Goal: Transaction & Acquisition: Purchase product/service

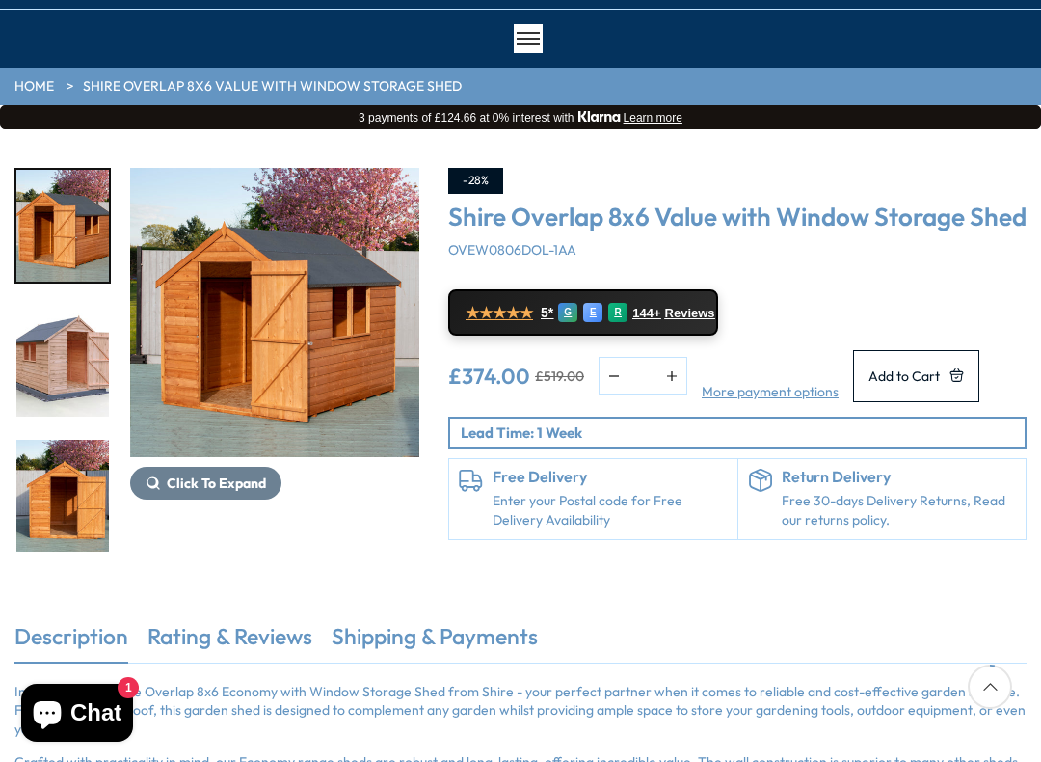
scroll to position [138, 0]
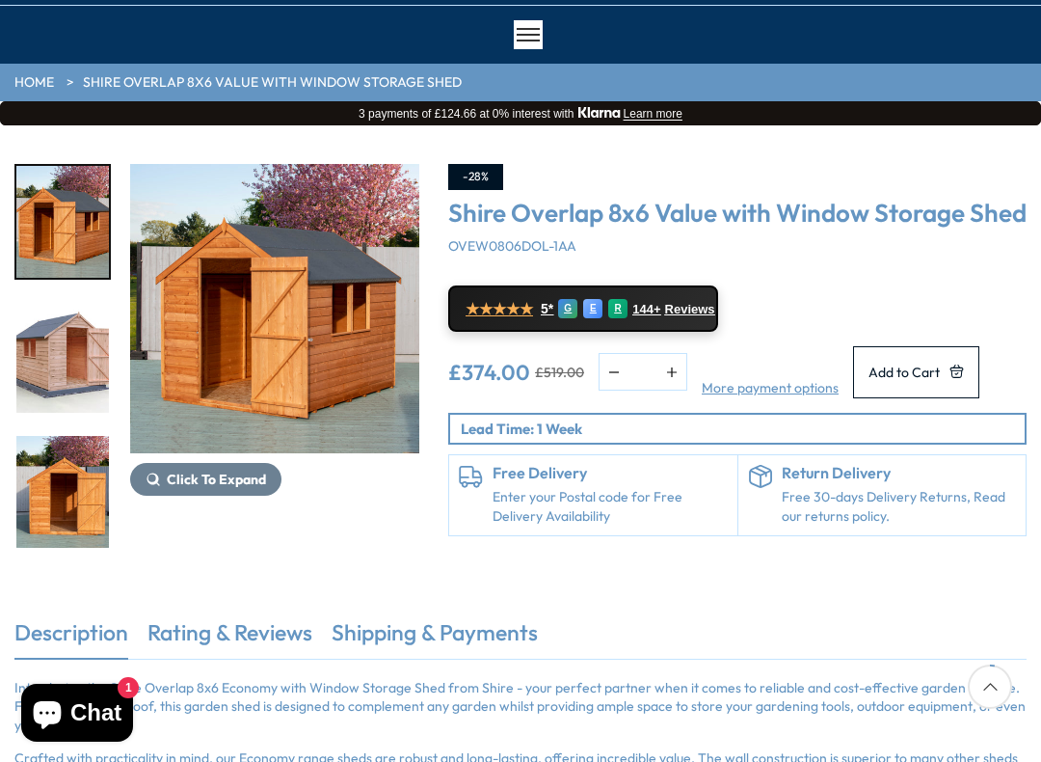
click at [239, 328] on img "1 / 12" at bounding box center [274, 308] width 289 height 289
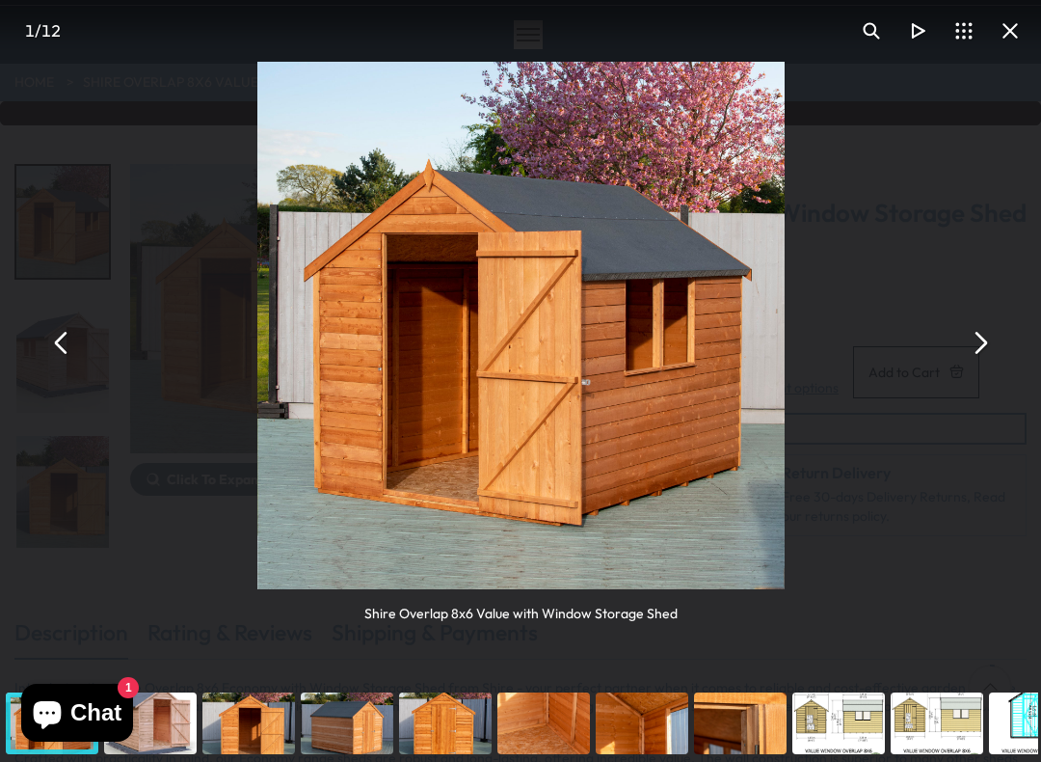
click at [976, 339] on button "You can close this modal content with the ESC key" at bounding box center [979, 342] width 46 height 46
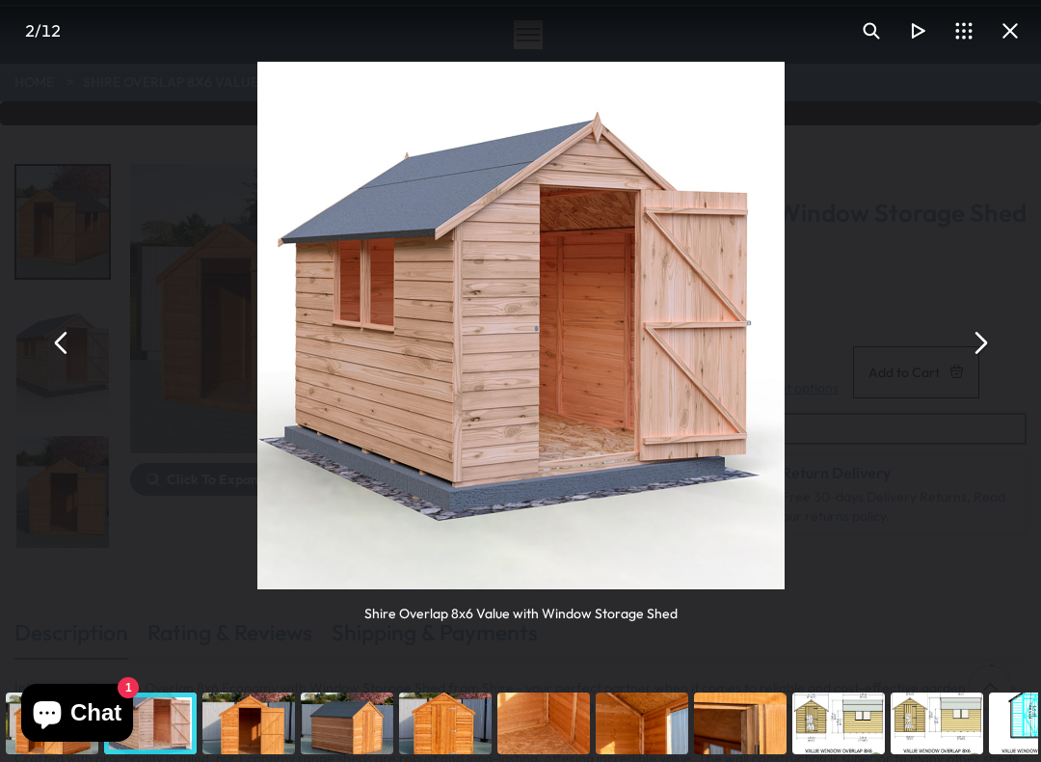
click at [978, 330] on button "You can close this modal content with the ESC key" at bounding box center [979, 342] width 46 height 46
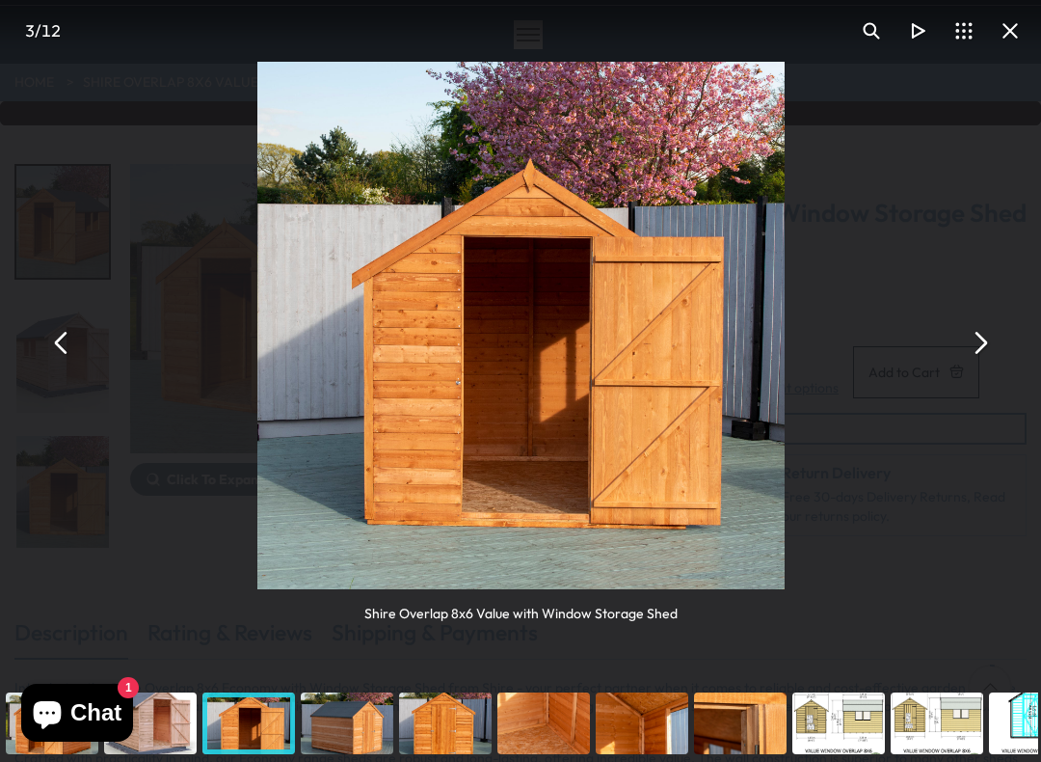
click at [982, 337] on button "You can close this modal content with the ESC key" at bounding box center [979, 342] width 46 height 46
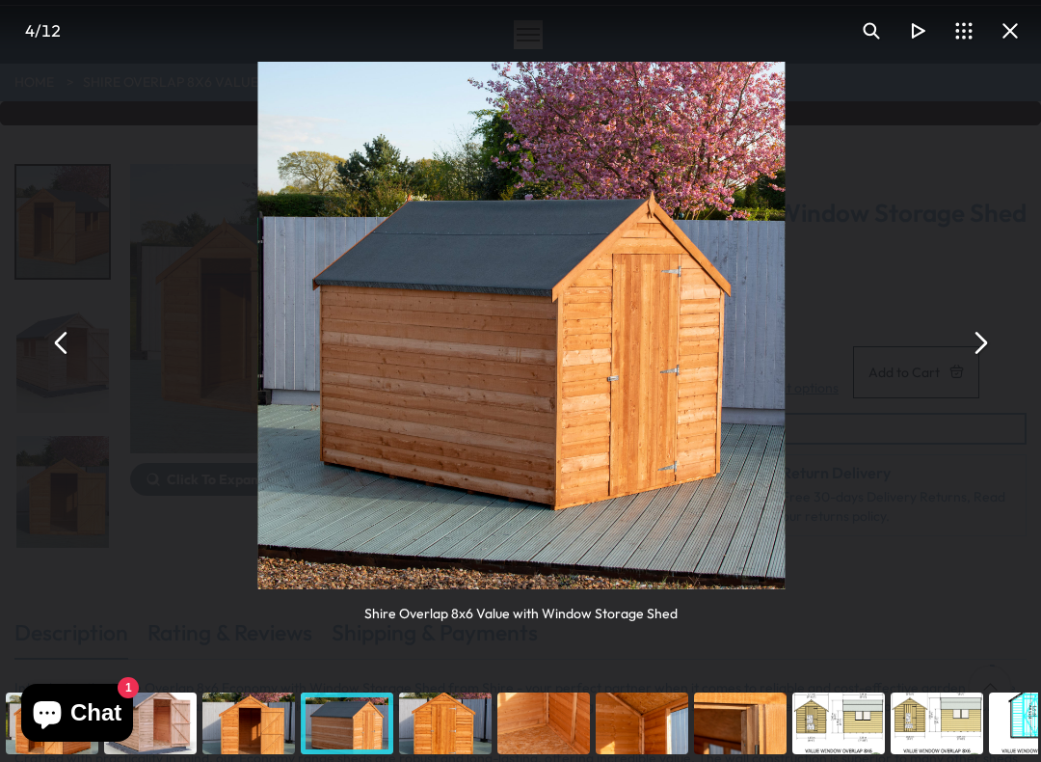
click at [979, 336] on button "You can close this modal content with the ESC key" at bounding box center [979, 342] width 46 height 46
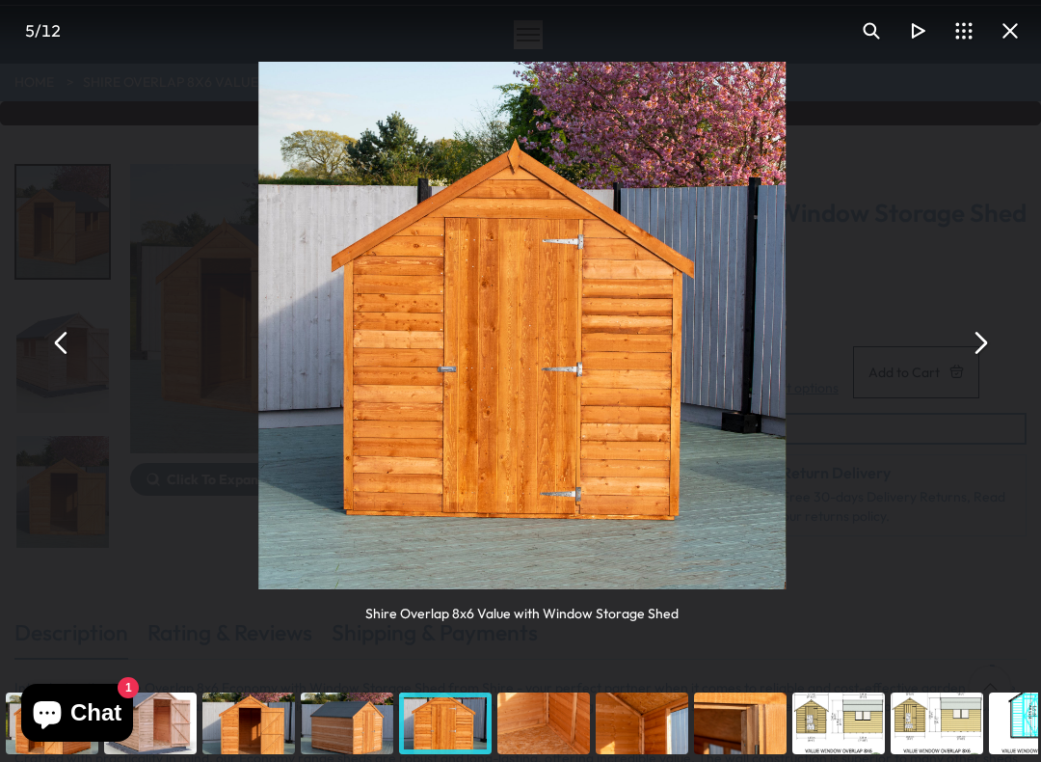
click at [980, 333] on button "You can close this modal content with the ESC key" at bounding box center [979, 342] width 46 height 46
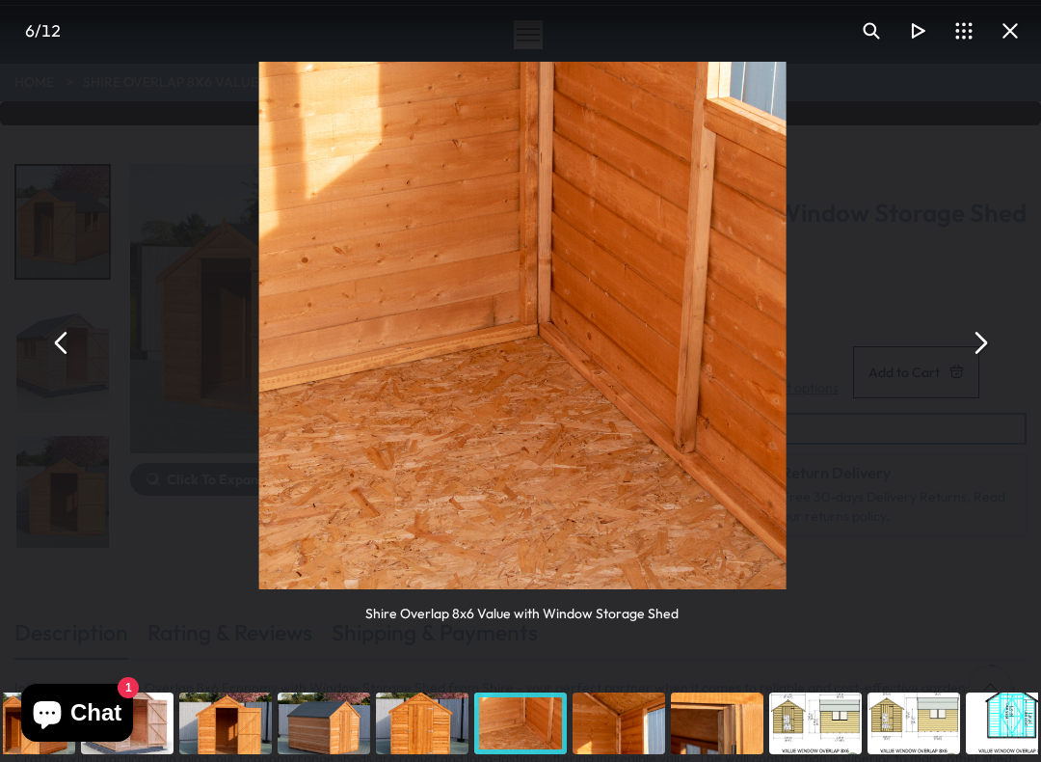
click at [982, 336] on button "You can close this modal content with the ESC key" at bounding box center [979, 342] width 46 height 46
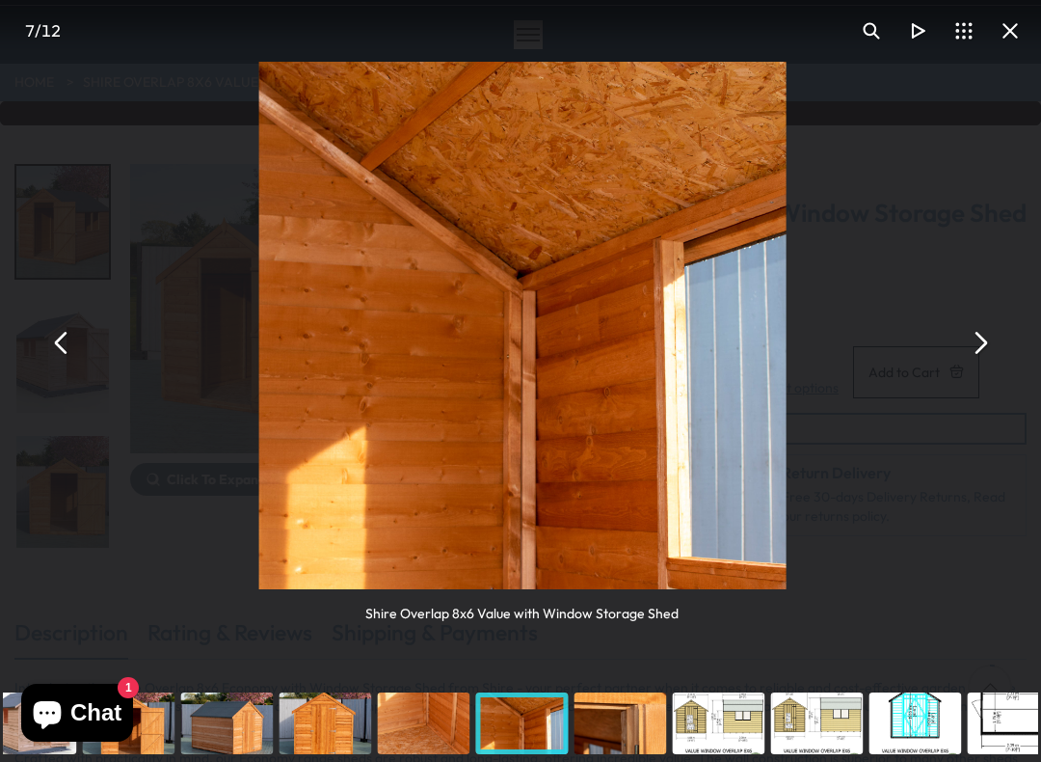
click at [988, 336] on button "You can close this modal content with the ESC key" at bounding box center [979, 342] width 46 height 46
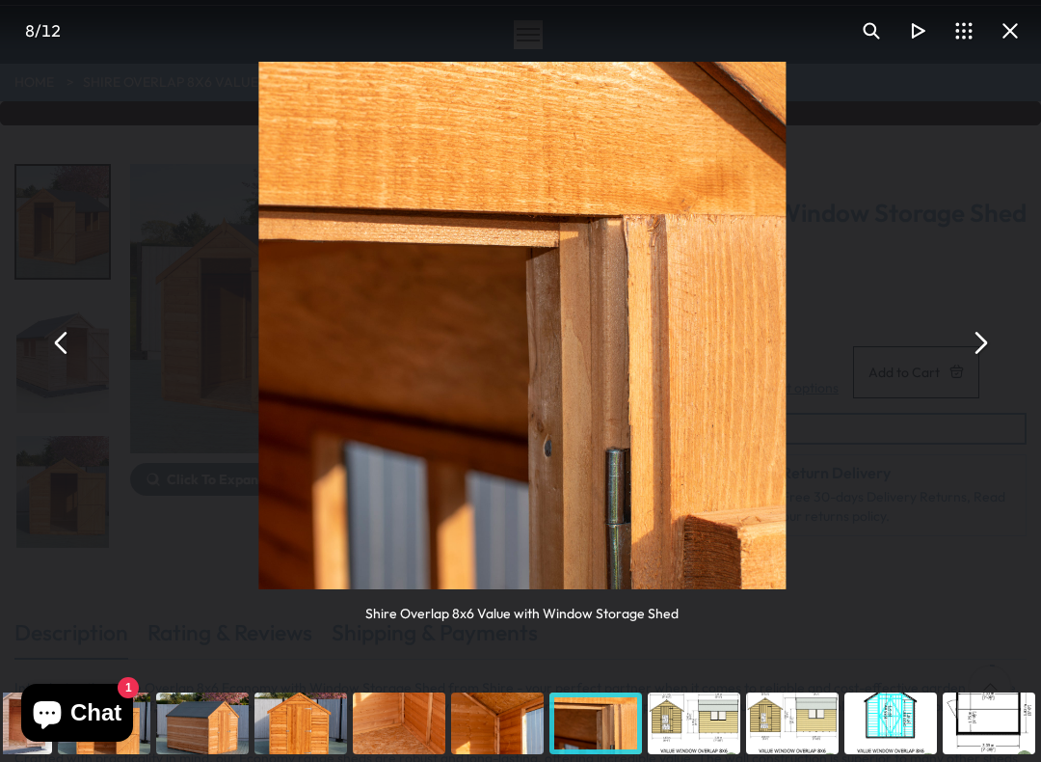
click at [989, 336] on button "You can close this modal content with the ESC key" at bounding box center [979, 342] width 46 height 46
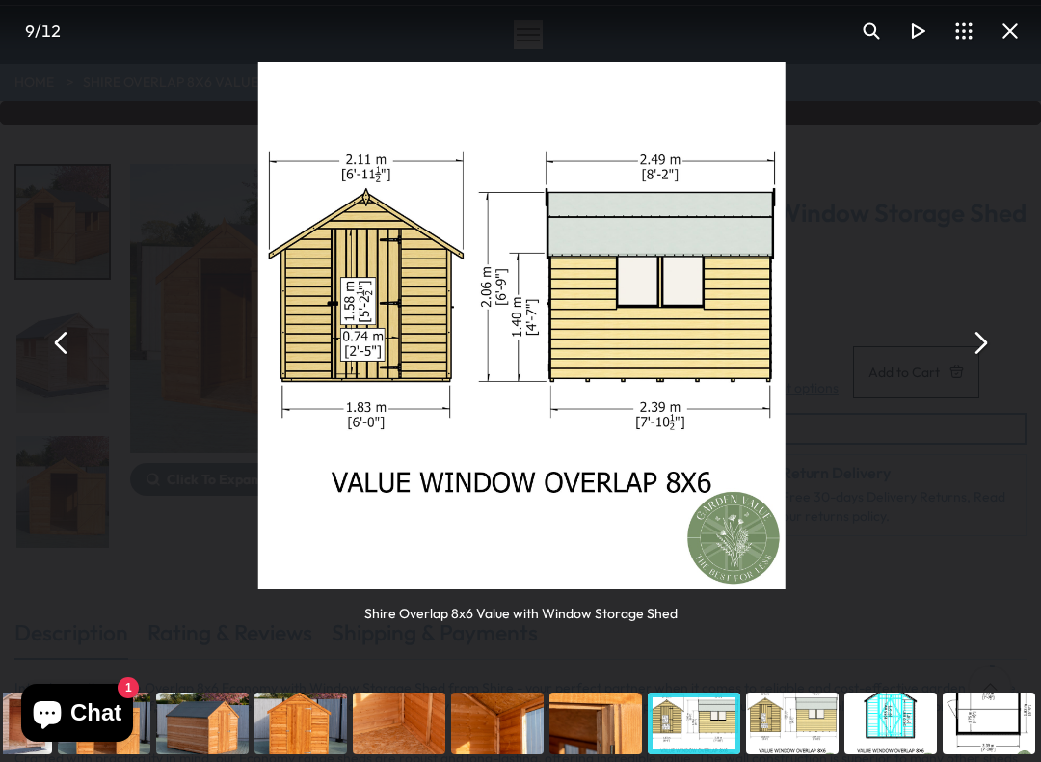
click at [983, 343] on button "You can close this modal content with the ESC key" at bounding box center [979, 342] width 46 height 46
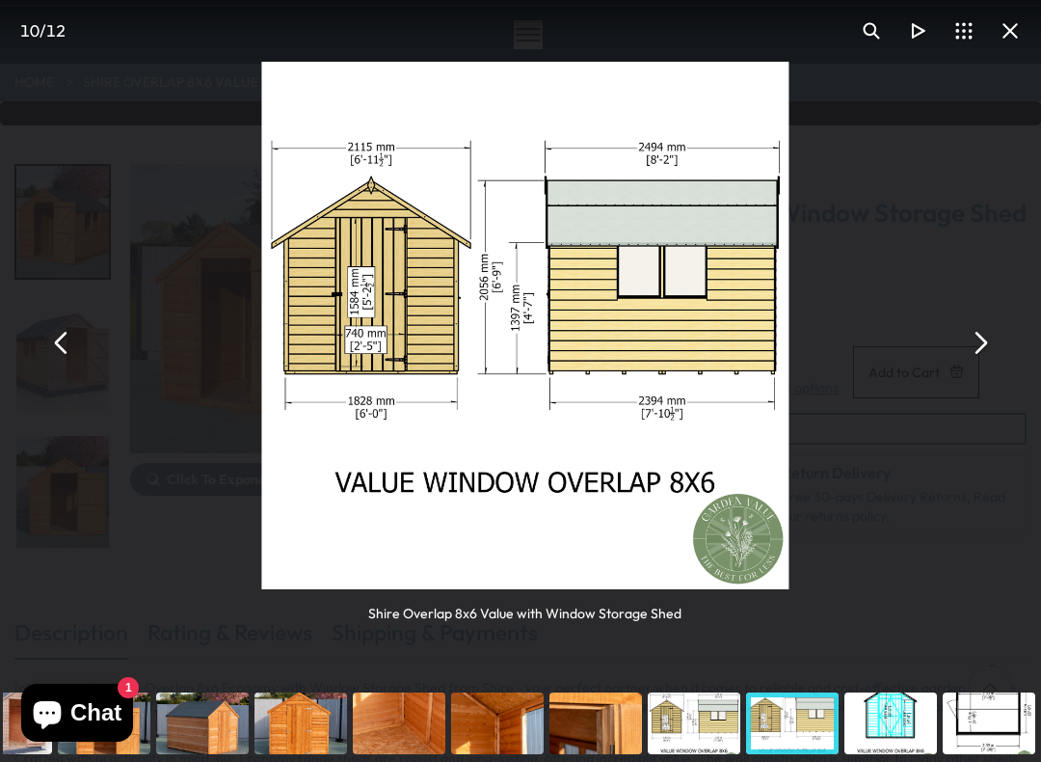
click at [978, 337] on button "You can close this modal content with the ESC key" at bounding box center [979, 342] width 46 height 46
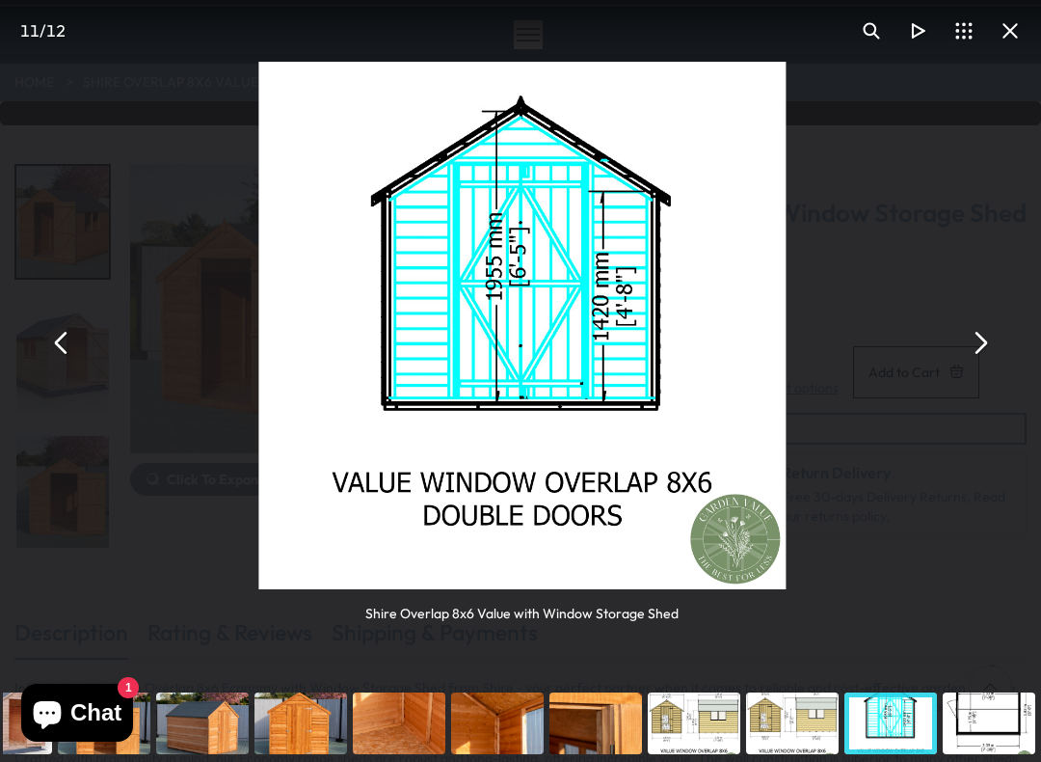
click at [981, 335] on button "You can close this modal content with the ESC key" at bounding box center [979, 342] width 46 height 46
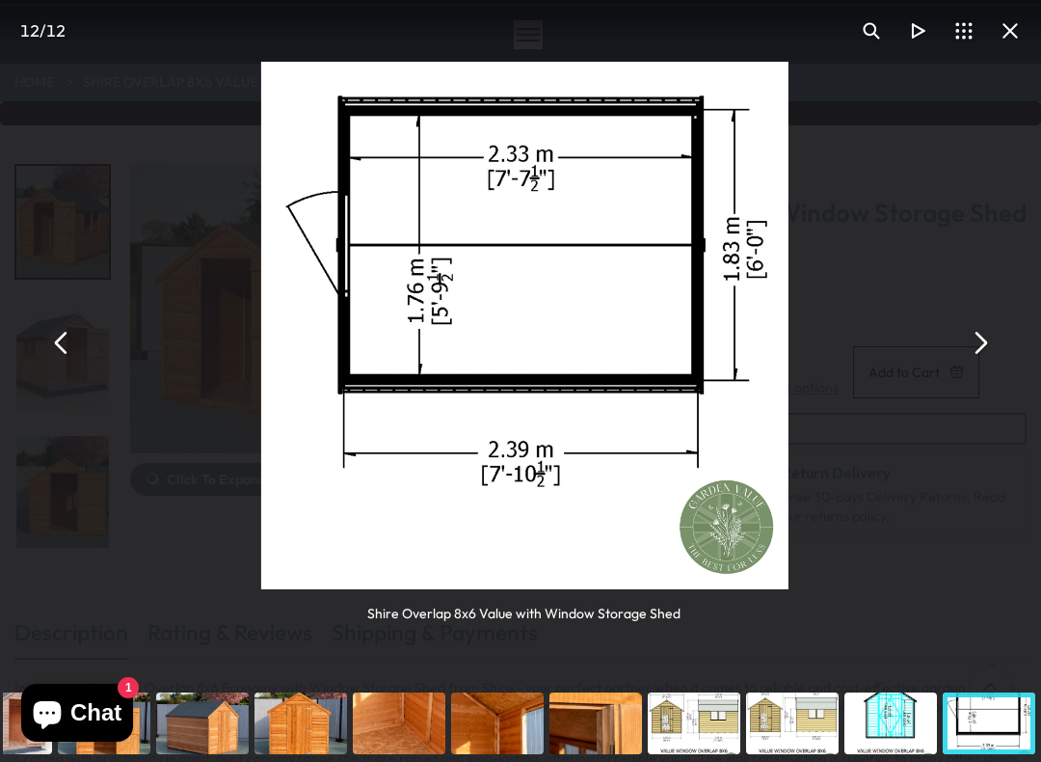
click at [977, 338] on button "You can close this modal content with the ESC key" at bounding box center [979, 342] width 46 height 46
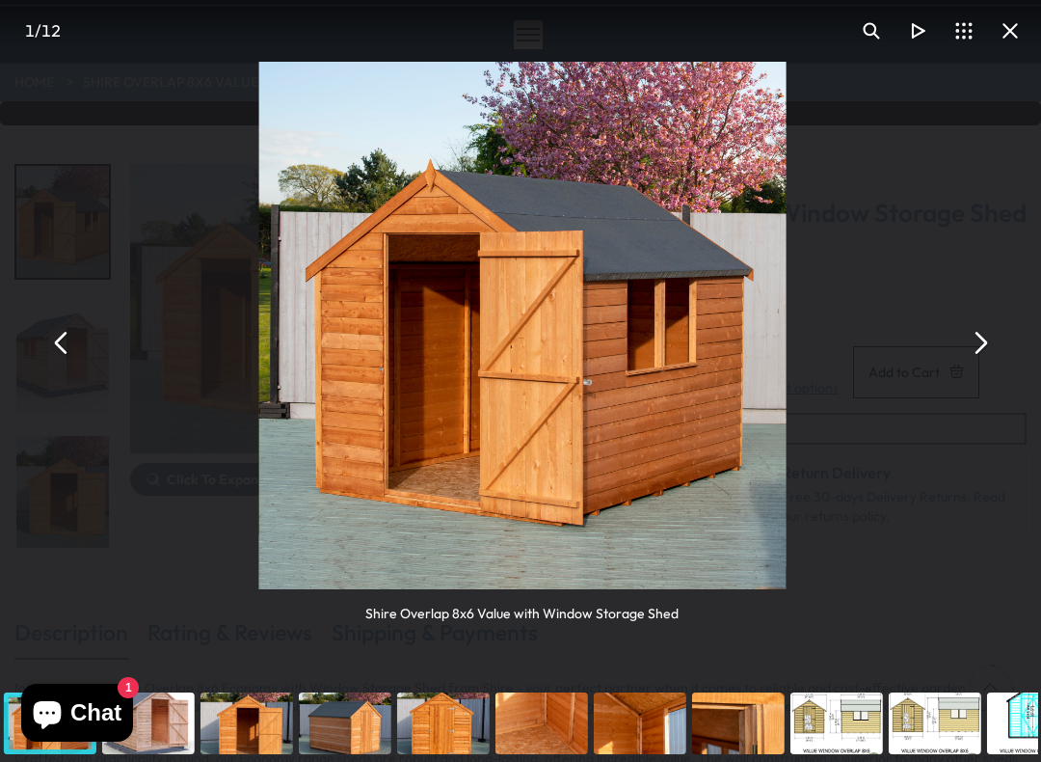
click at [977, 335] on button "You can close this modal content with the ESC key" at bounding box center [979, 342] width 46 height 46
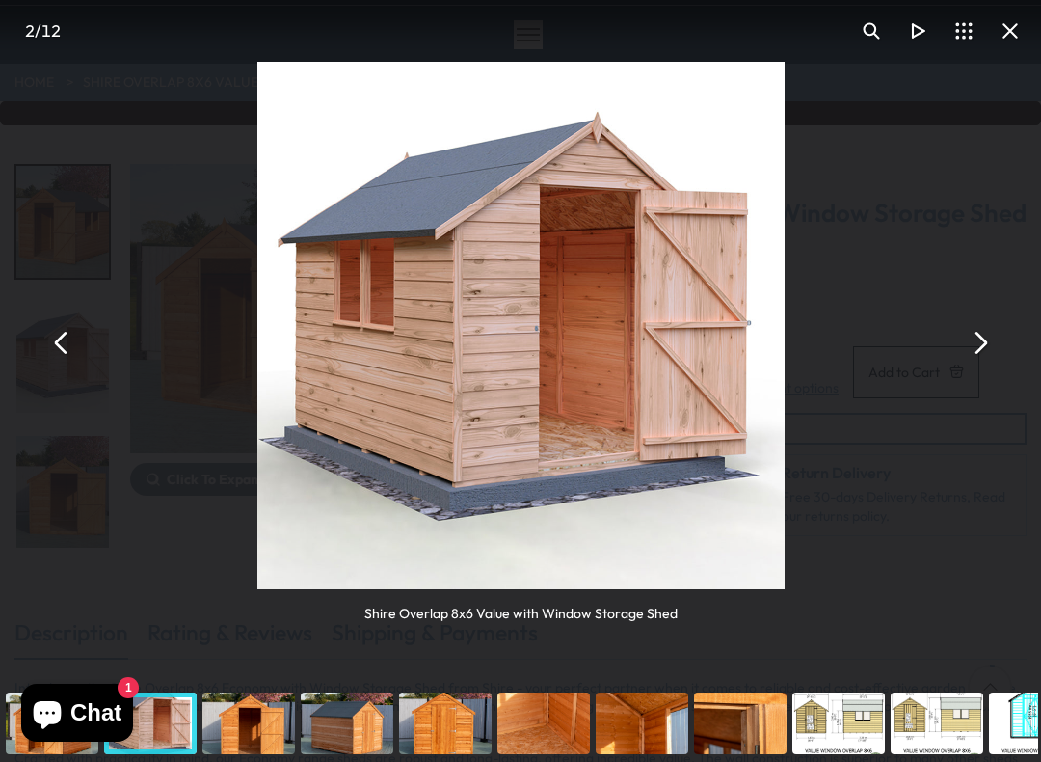
click at [59, 369] on div "Shire Overlap 8x6 Value with Window Storage Shed" at bounding box center [520, 342] width 1041 height 685
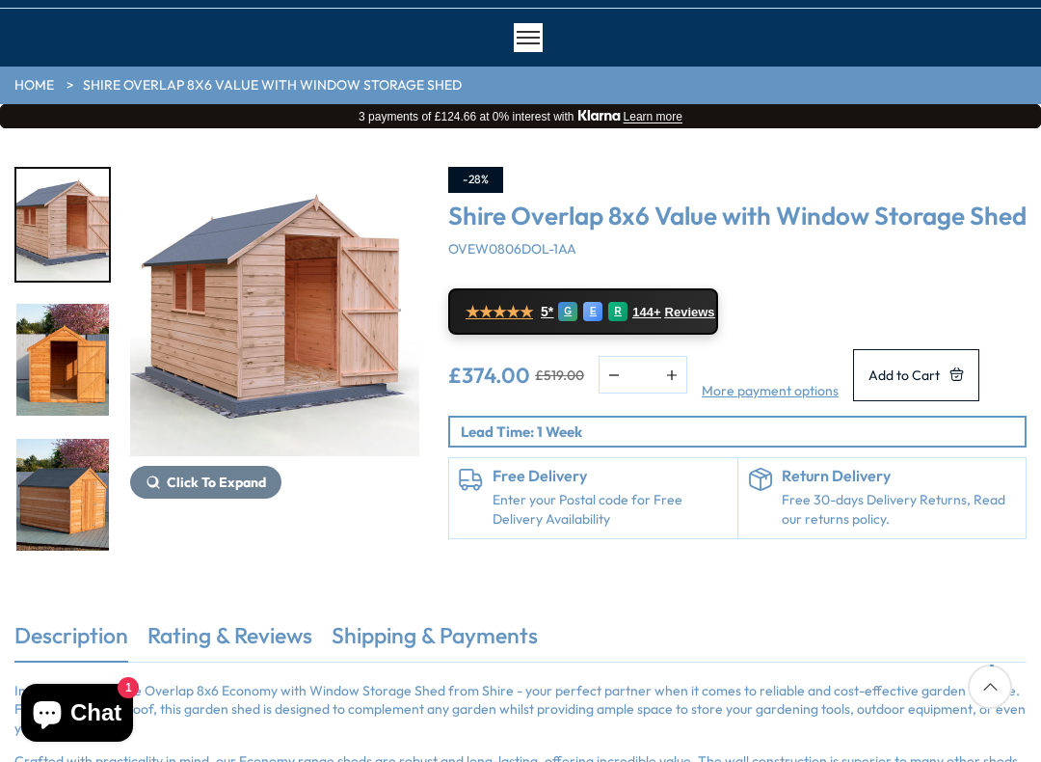
scroll to position [146, 0]
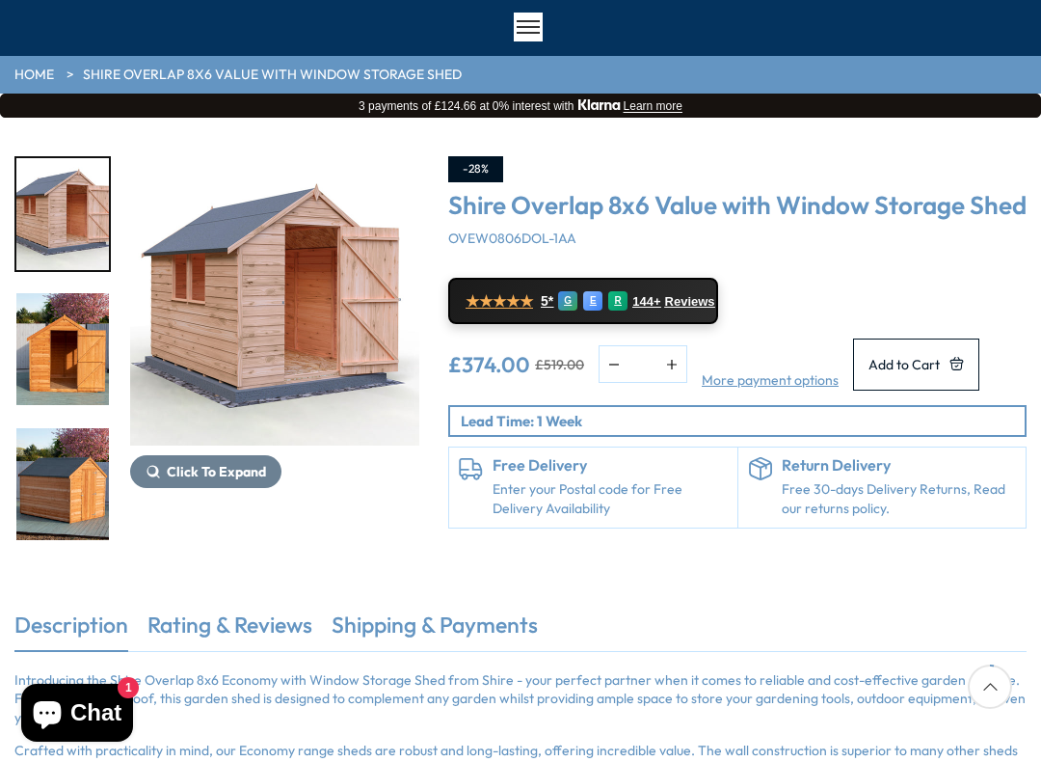
click at [39, 563] on img "5 / 12" at bounding box center [62, 619] width 93 height 112
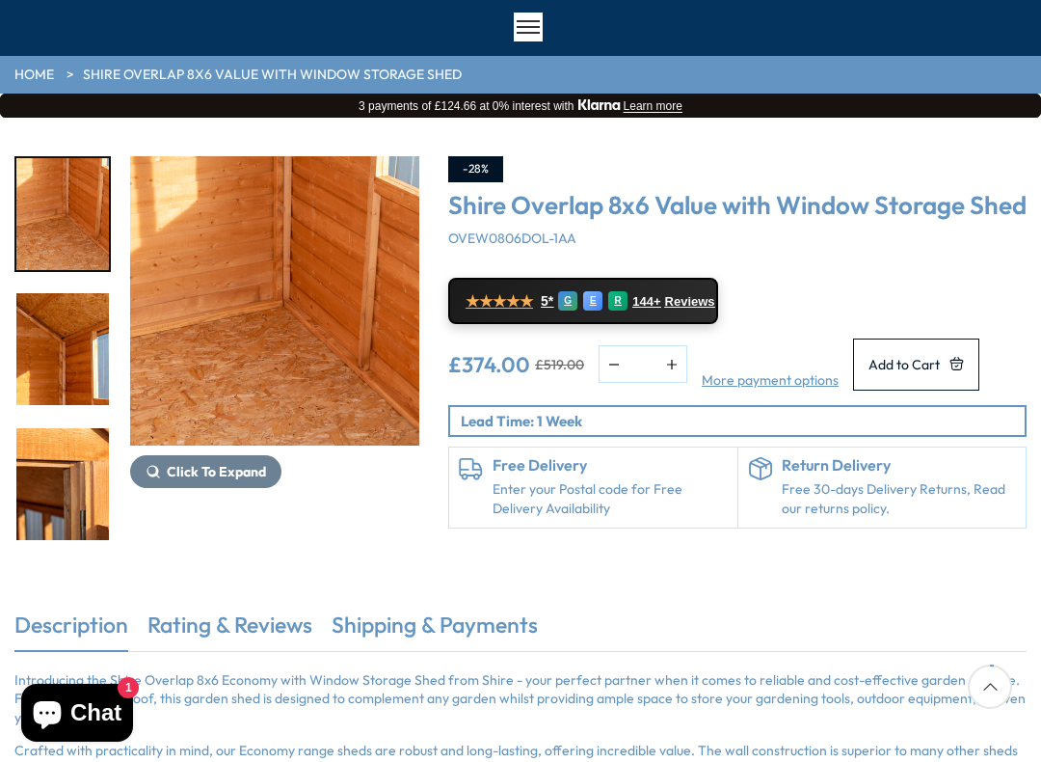
click at [32, 478] on div at bounding box center [62, 291] width 96 height 1620
click at [29, 653] on img "10 / 12" at bounding box center [62, 754] width 93 height 112
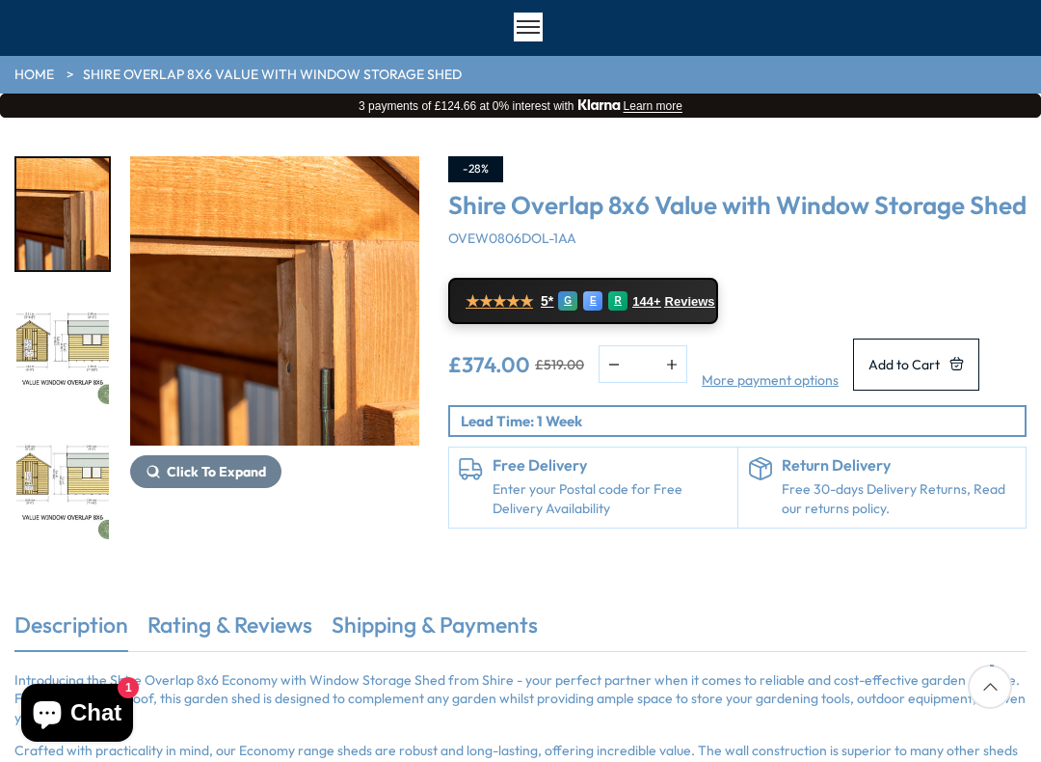
click at [25, 478] on div at bounding box center [62, 21] width 96 height 1620
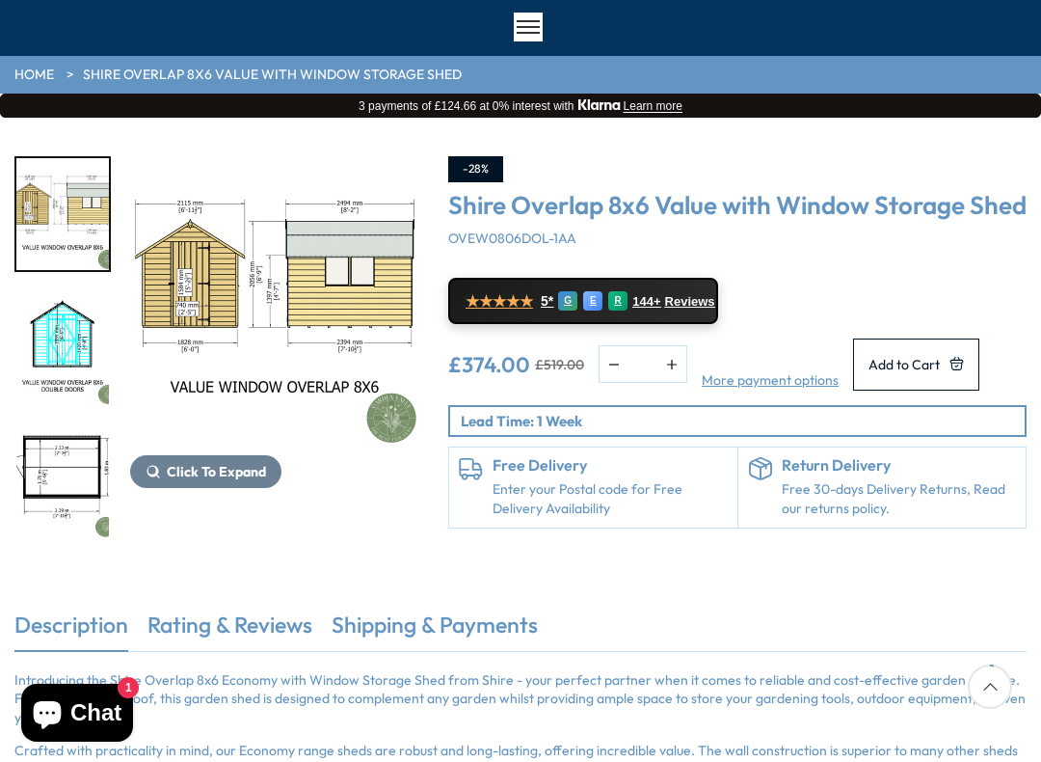
click at [29, 471] on img "12 / 12" at bounding box center [62, 484] width 93 height 112
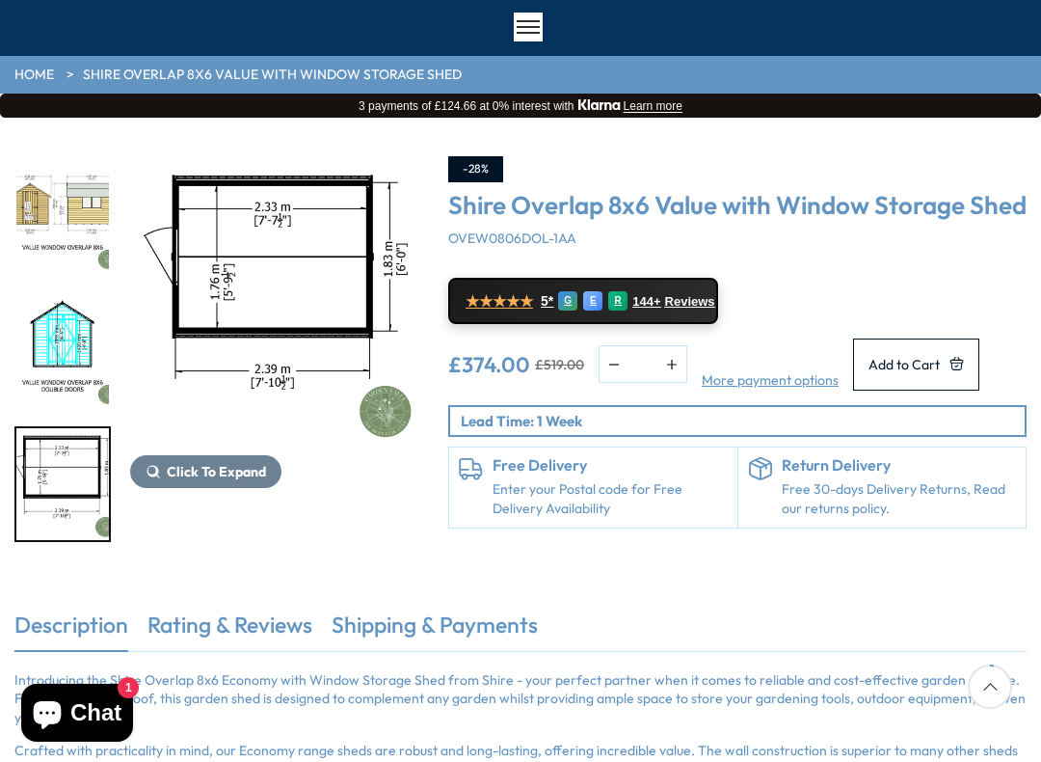
click at [22, 475] on img "12 / 12" at bounding box center [62, 484] width 93 height 112
click at [27, 483] on img "12 / 12" at bounding box center [62, 484] width 93 height 112
click at [16, 482] on img "12 / 12" at bounding box center [62, 484] width 93 height 112
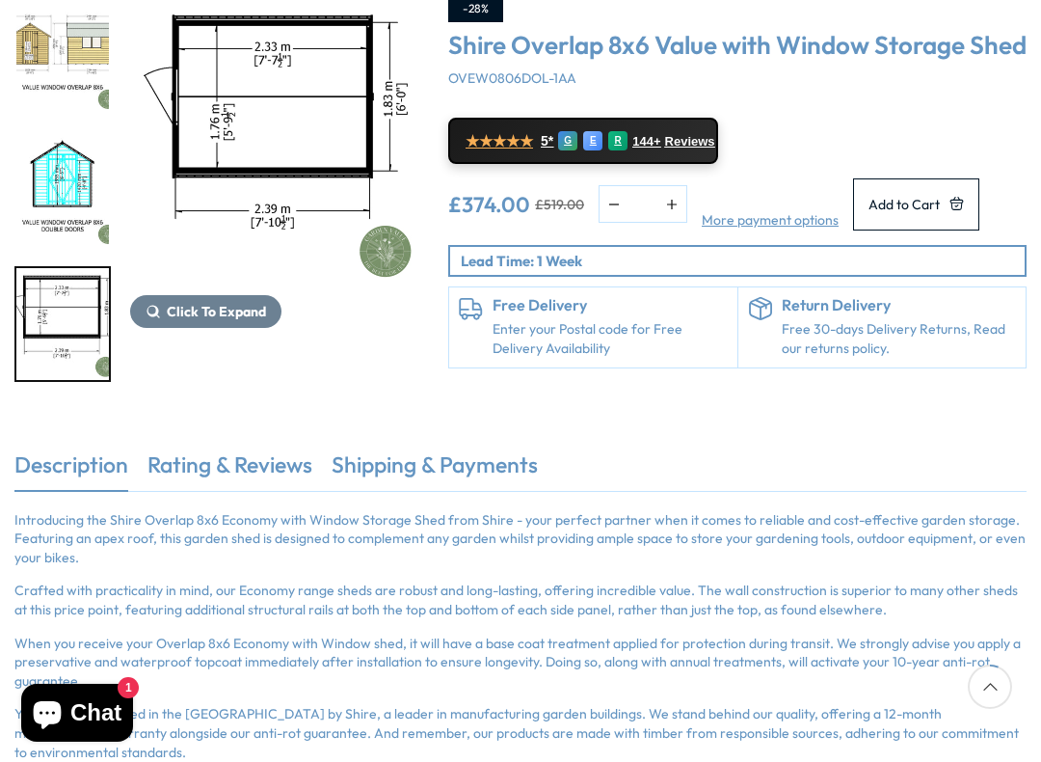
scroll to position [308, 0]
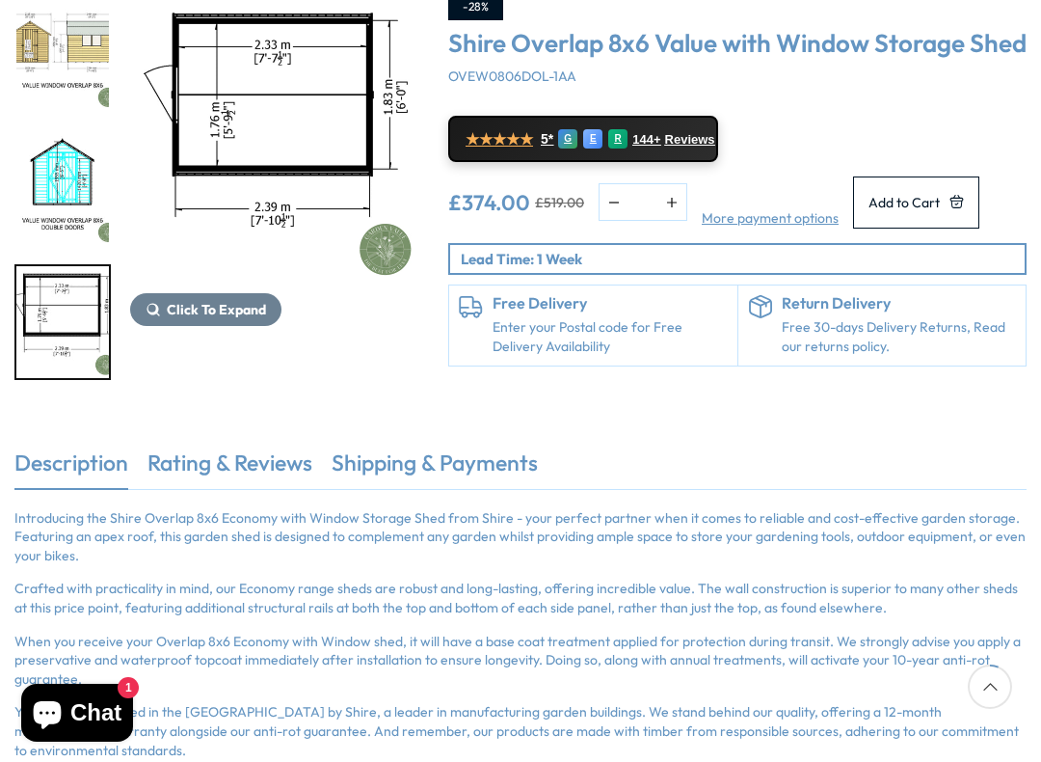
click at [638, 312] on h6 "Free Delivery" at bounding box center [610, 303] width 235 height 17
click at [671, 447] on div "Click To Expand Click To Expand Click To Expand Click To Expand Click To Expand…" at bounding box center [520, 202] width 1041 height 492
click at [632, 269] on p "Lead Time: 1 Week" at bounding box center [743, 259] width 564 height 20
click at [641, 269] on p "Lead Time: 1 Week" at bounding box center [743, 259] width 564 height 20
click at [824, 312] on h6 "Return Delivery" at bounding box center [899, 303] width 235 height 17
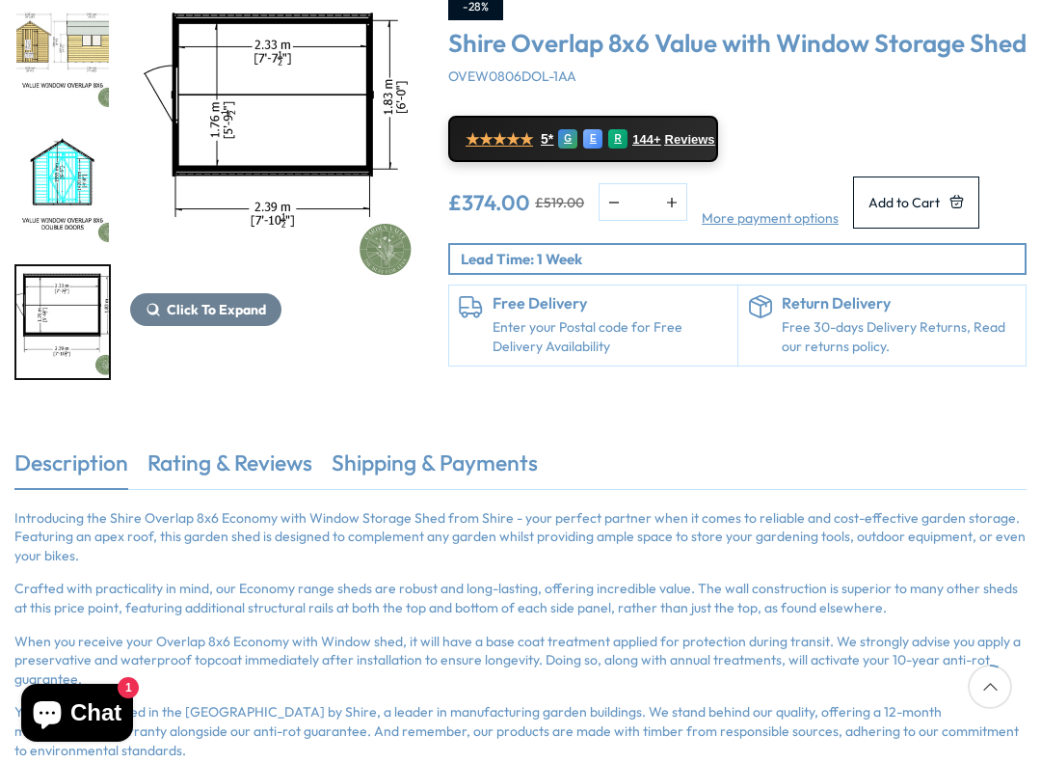
click at [918, 209] on span "Add to Cart" at bounding box center [904, 202] width 71 height 13
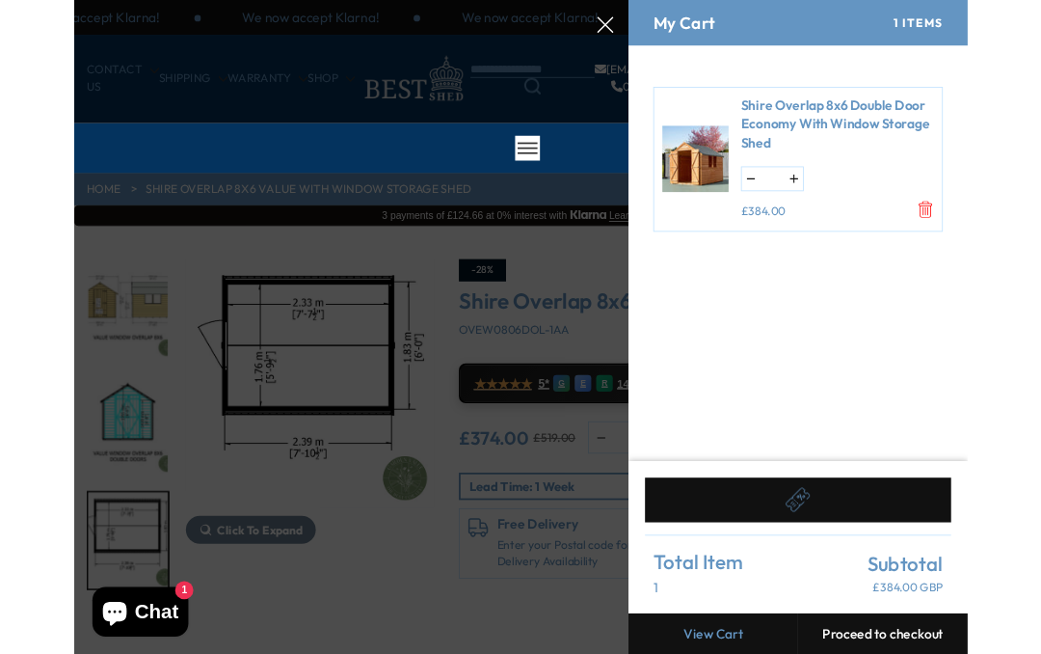
scroll to position [0, 0]
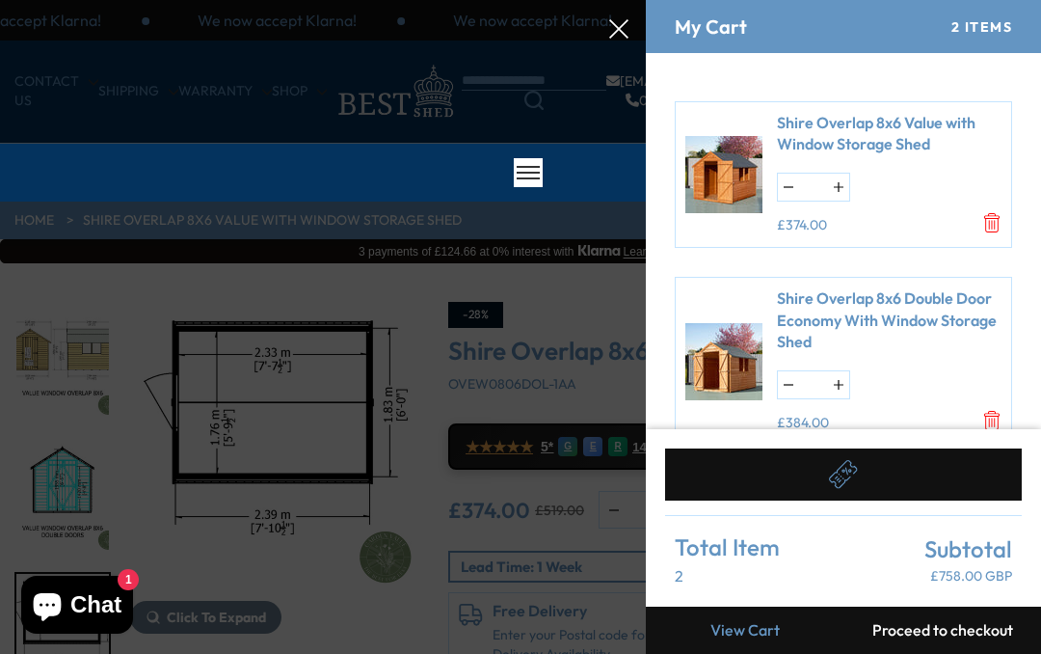
click at [791, 375] on button "button" at bounding box center [788, 384] width 21 height 27
click at [838, 375] on button "button" at bounding box center [838, 384] width 21 height 27
type input "*"
click at [788, 375] on button "button" at bounding box center [788, 384] width 21 height 27
type input "*"
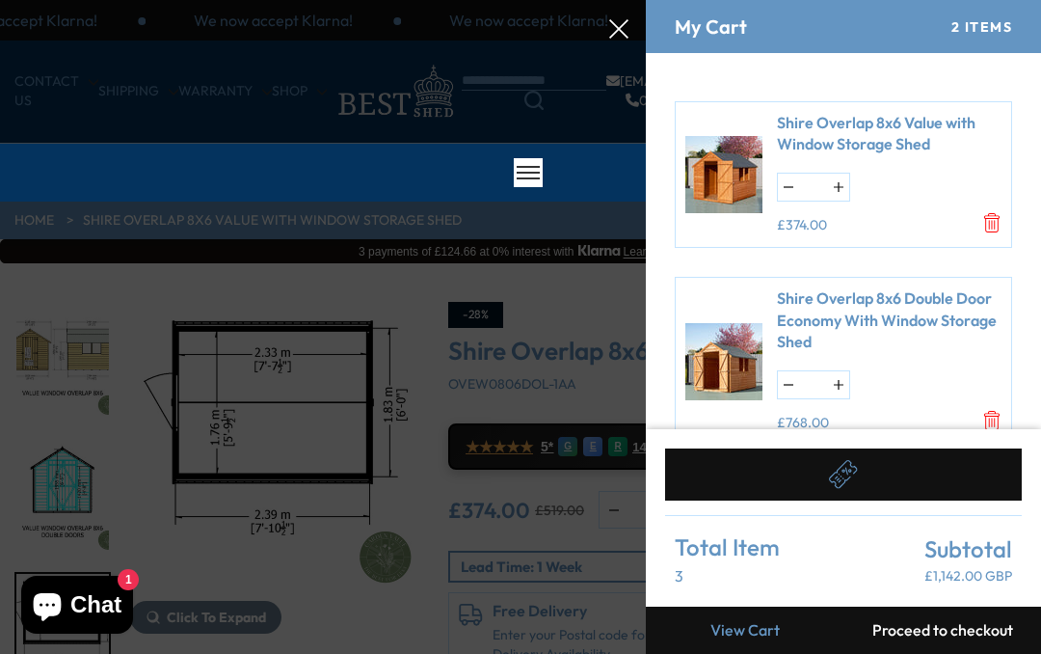
click at [799, 377] on input "*" at bounding box center [813, 384] width 29 height 27
click at [799, 371] on input "*" at bounding box center [813, 384] width 29 height 27
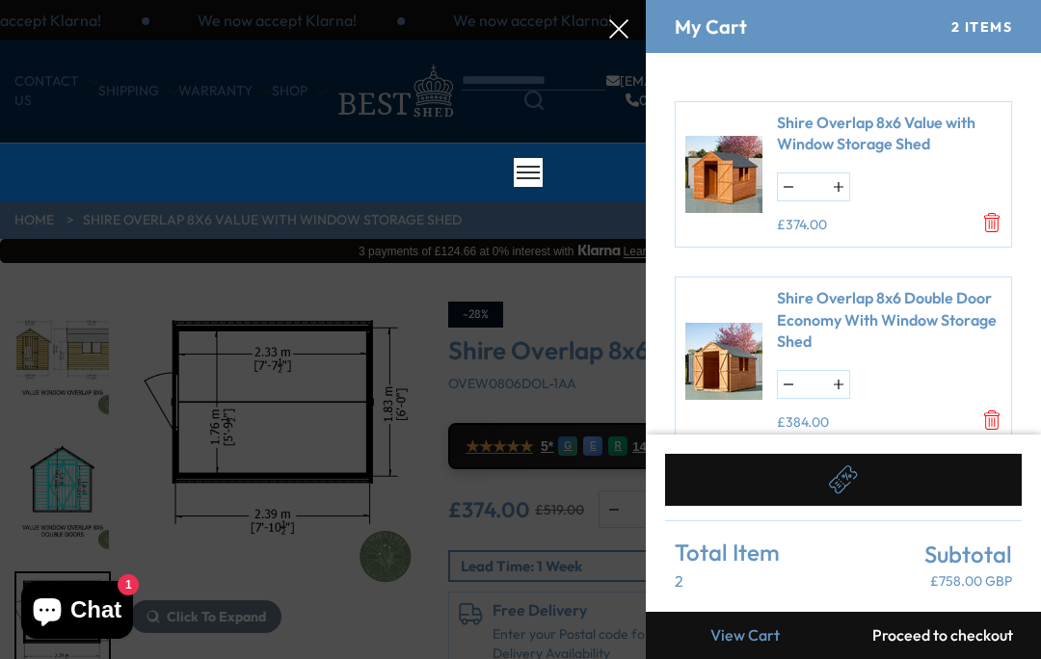
click at [996, 23] on div "2 Items" at bounding box center [982, 27] width 61 height 16
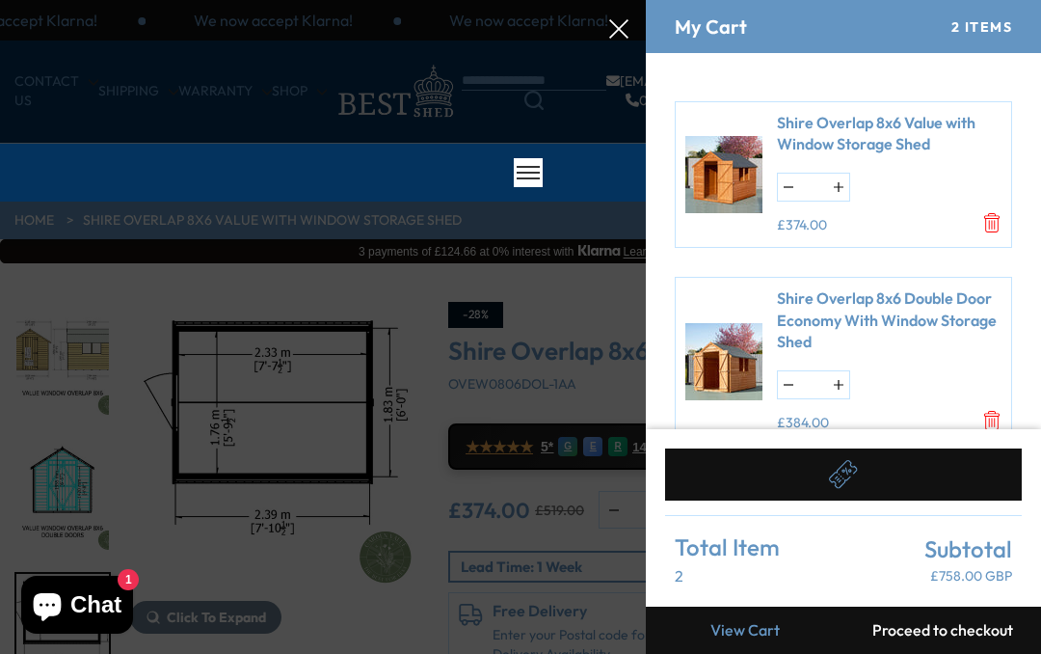
click at [631, 0] on div at bounding box center [520, 0] width 1041 height 0
click at [842, 182] on button "button" at bounding box center [838, 187] width 21 height 27
type input "*"
click at [791, 187] on button "button" at bounding box center [788, 187] width 21 height 27
type input "*"
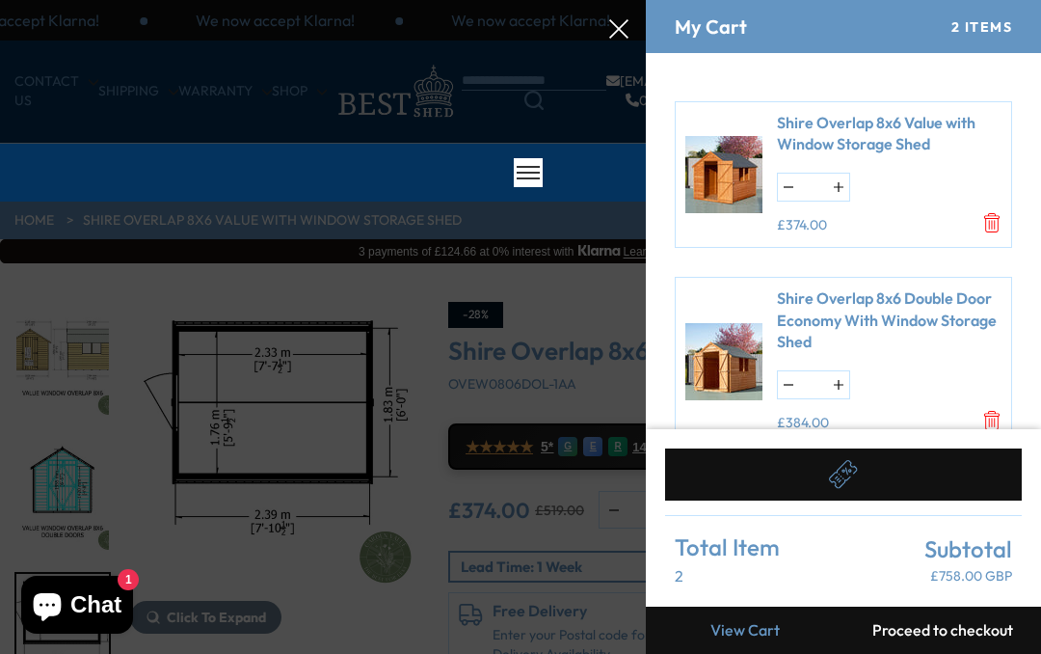
click at [797, 175] on button "button" at bounding box center [788, 187] width 21 height 27
click at [798, 175] on button "button" at bounding box center [788, 187] width 21 height 27
click at [797, 175] on button "button" at bounding box center [788, 187] width 21 height 27
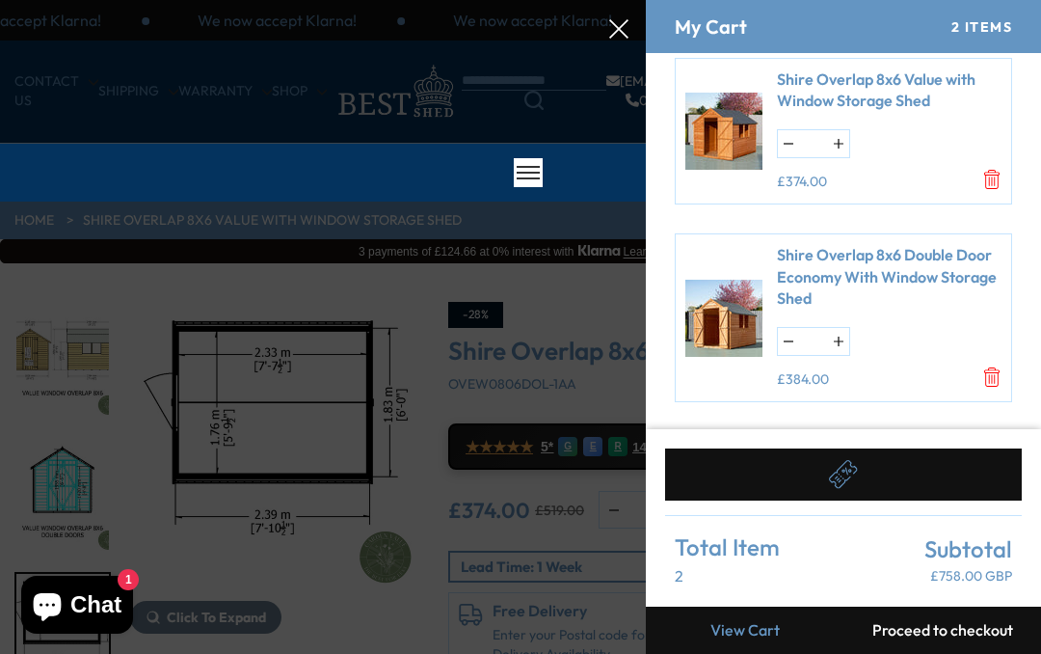
scroll to position [41, 0]
click at [752, 615] on link "View Cart" at bounding box center [745, 629] width 198 height 47
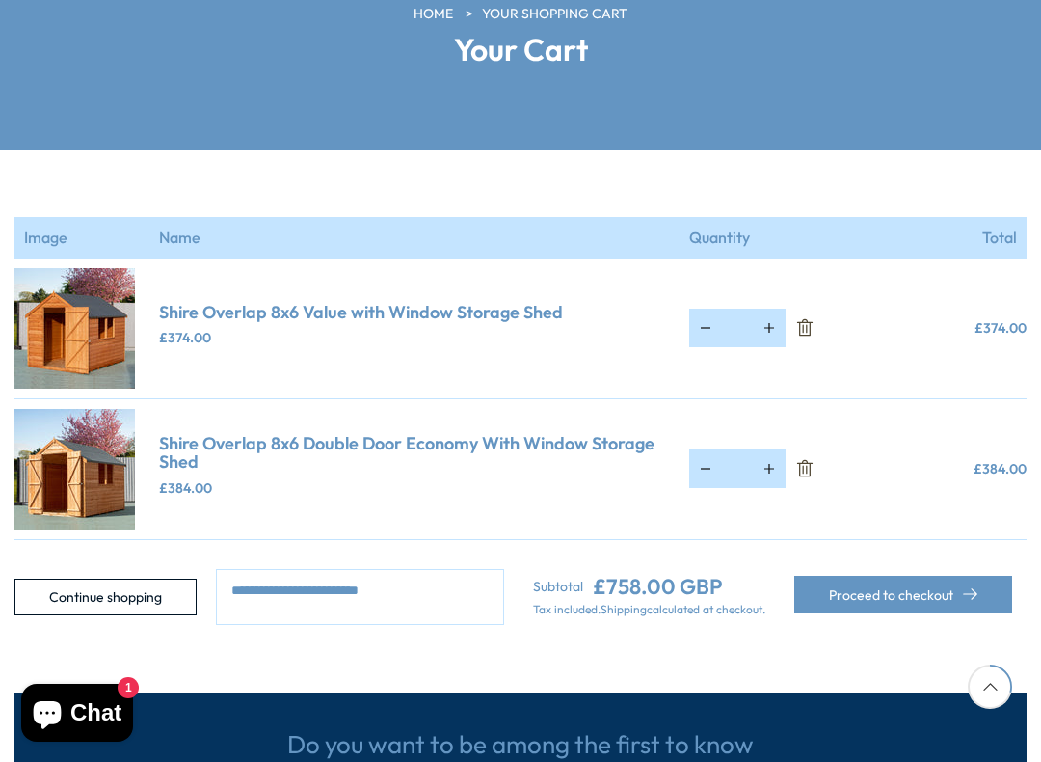
scroll to position [266, 0]
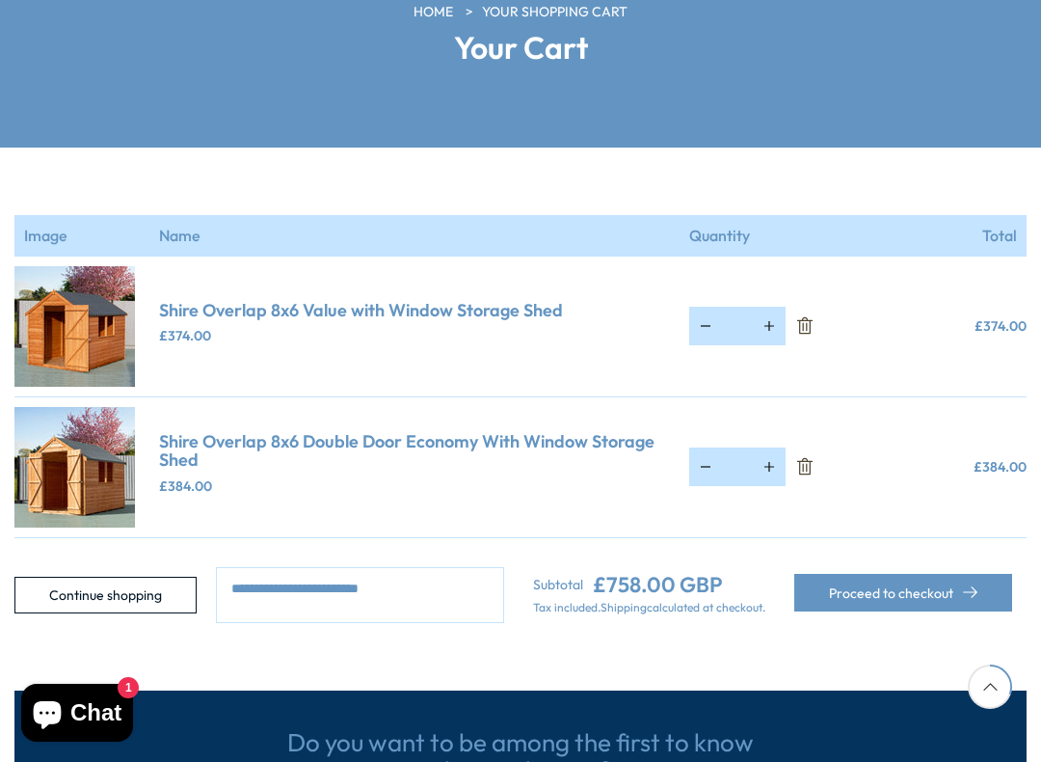
click at [813, 321] on icon "Remove Shire Overlap 8x6 Value with Window Storage Shed" at bounding box center [804, 325] width 19 height 19
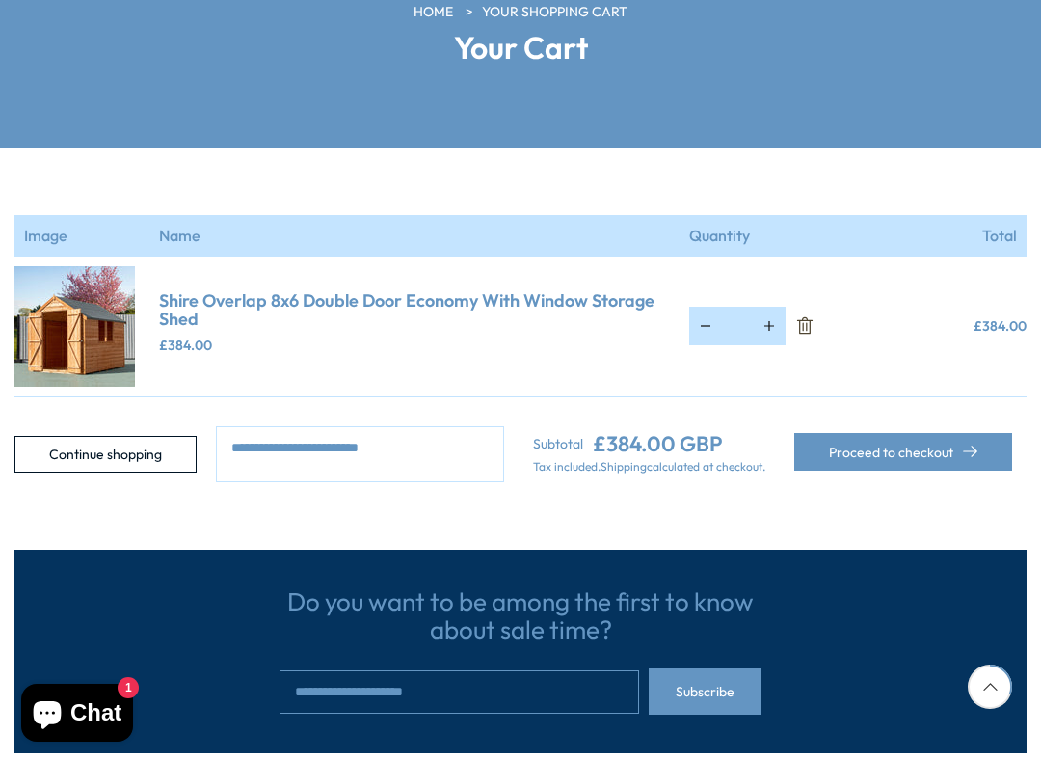
click at [810, 323] on icon "Remove Shire Overlap 8x6 Double Door Economy With Window Storage Shed" at bounding box center [804, 325] width 15 height 17
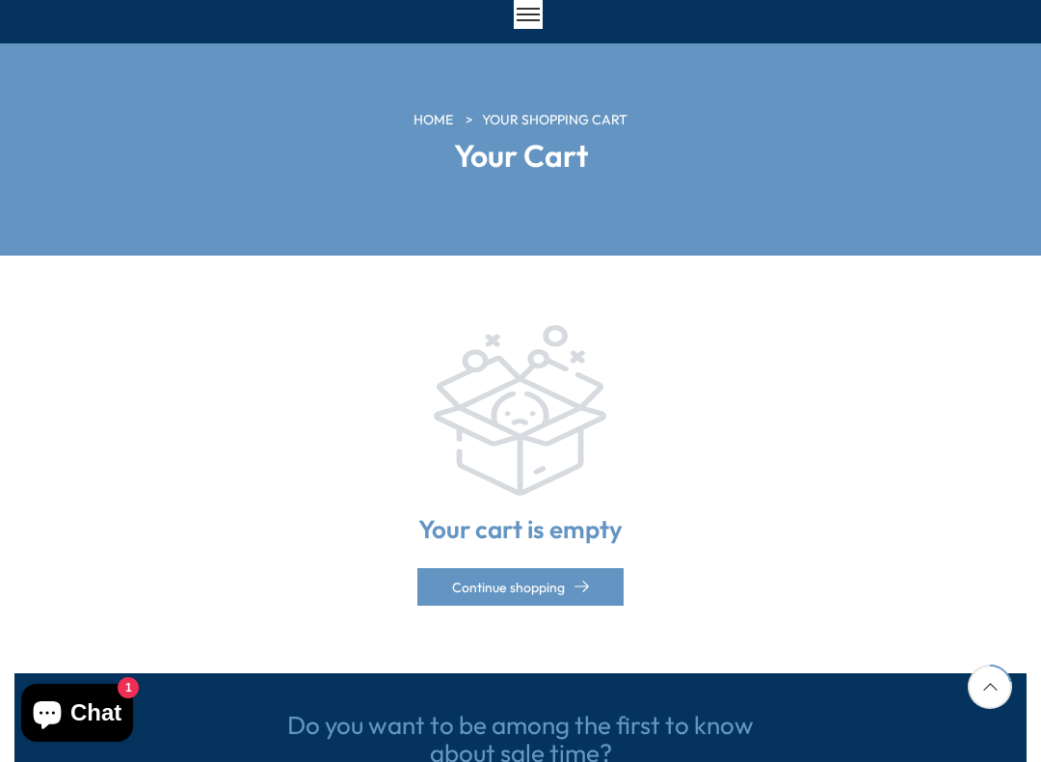
scroll to position [163, 0]
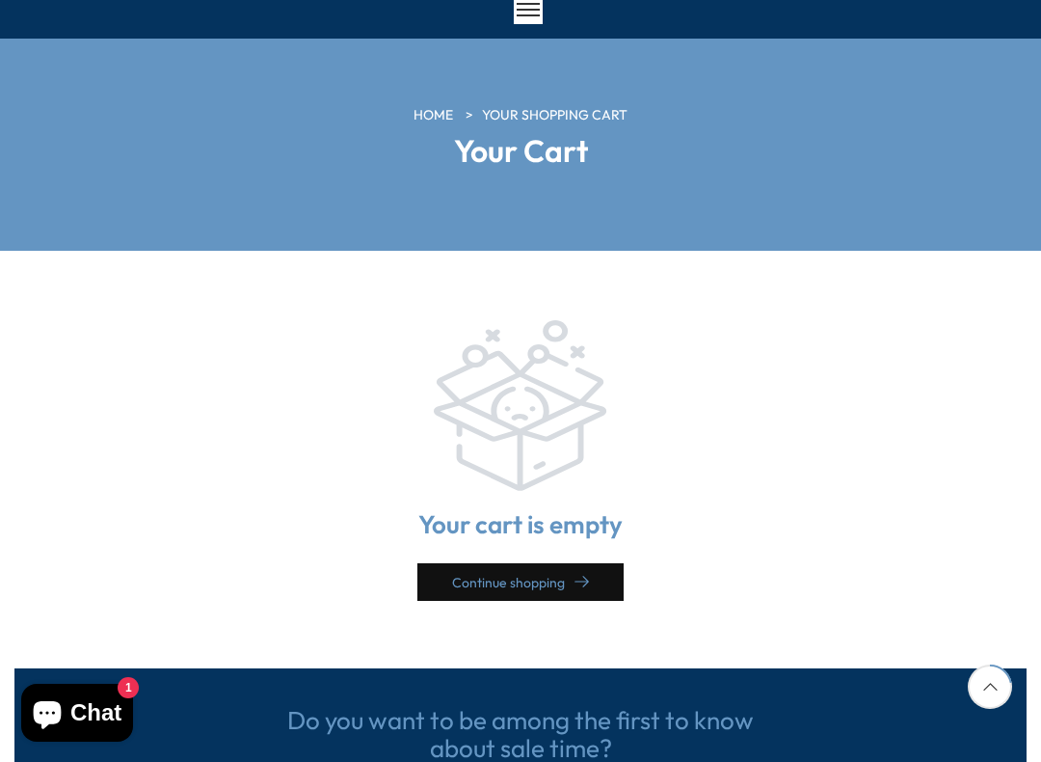
click at [531, 585] on link "Continue shopping" at bounding box center [520, 582] width 206 height 38
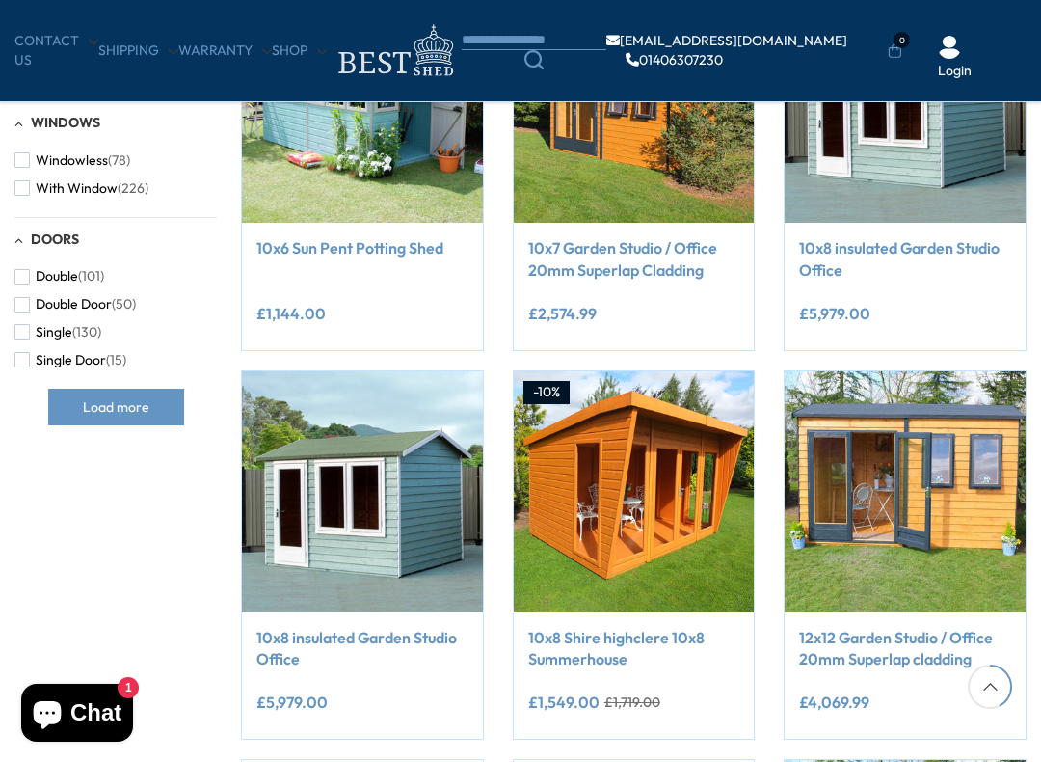
scroll to position [867, 0]
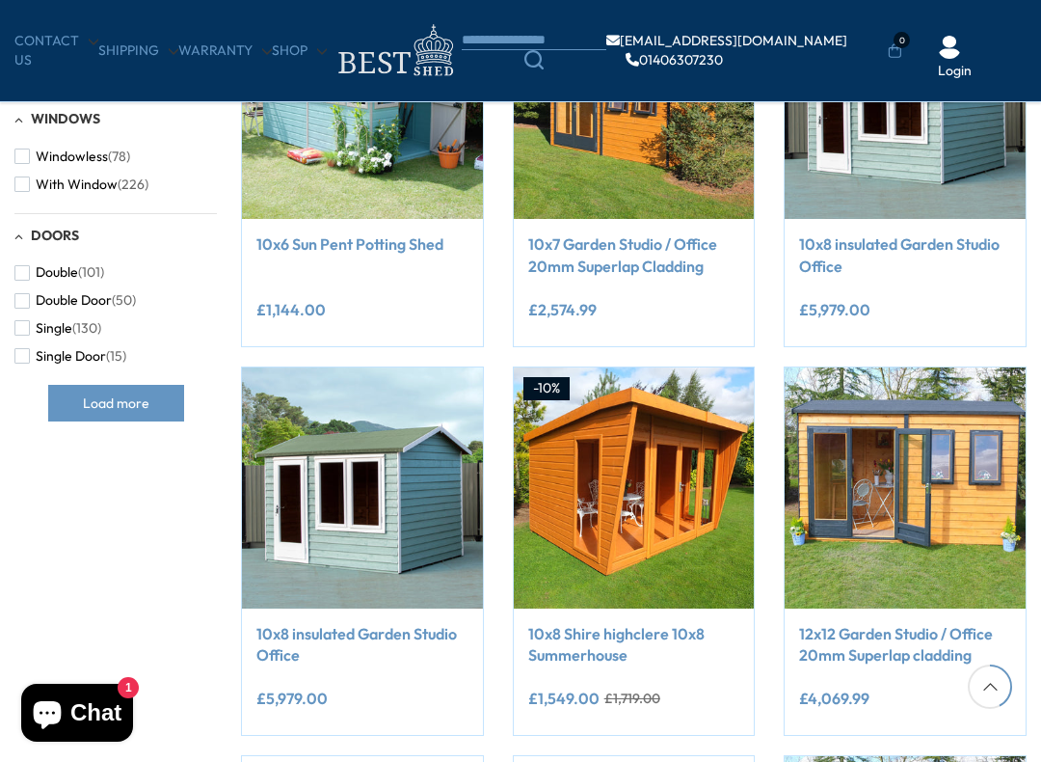
click at [129, 396] on span "Load more" at bounding box center [116, 402] width 67 height 13
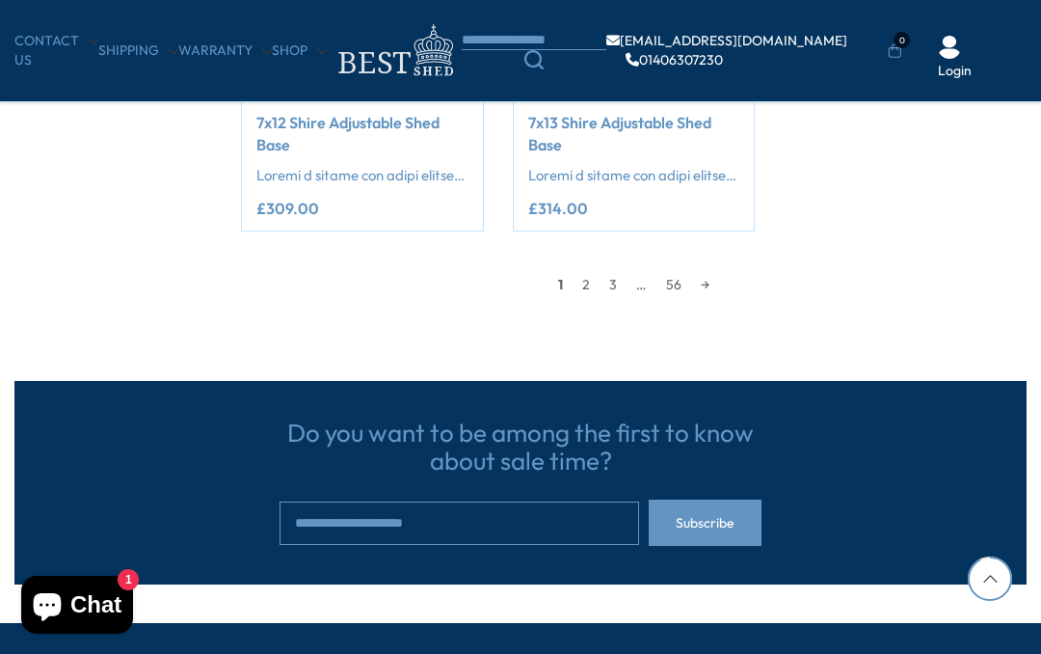
scroll to position [4523, 0]
click at [602, 271] on link "3" at bounding box center [613, 284] width 27 height 29
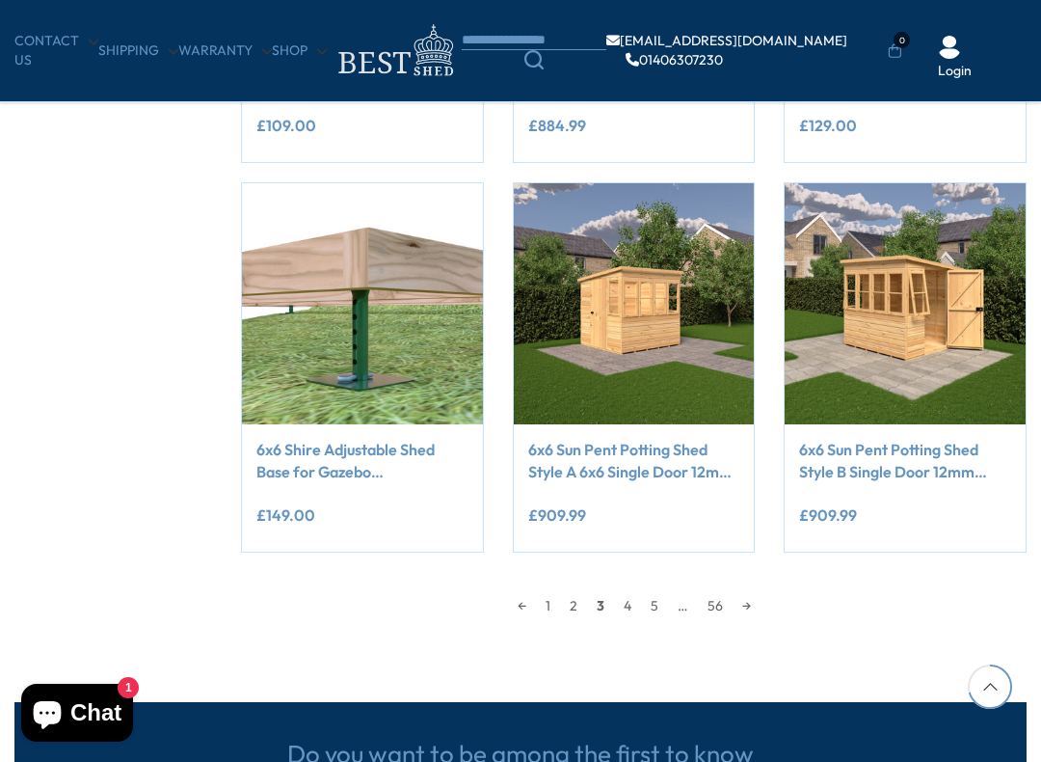
click at [312, 312] on img at bounding box center [362, 303] width 241 height 241
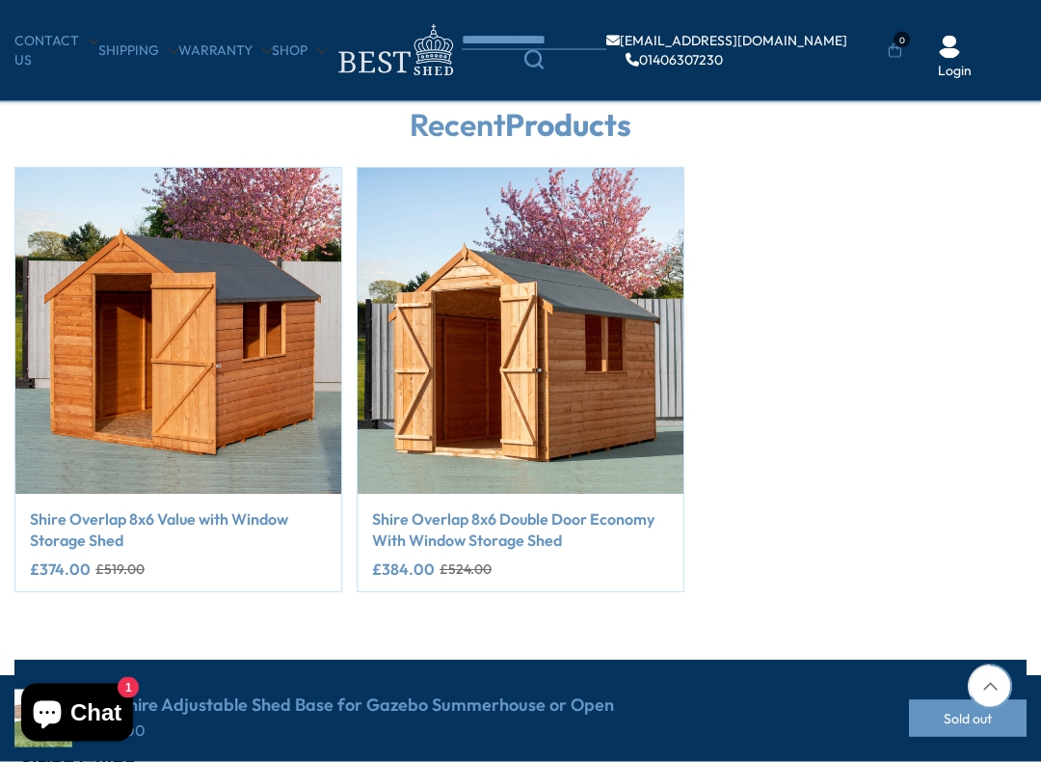
scroll to position [1075, 0]
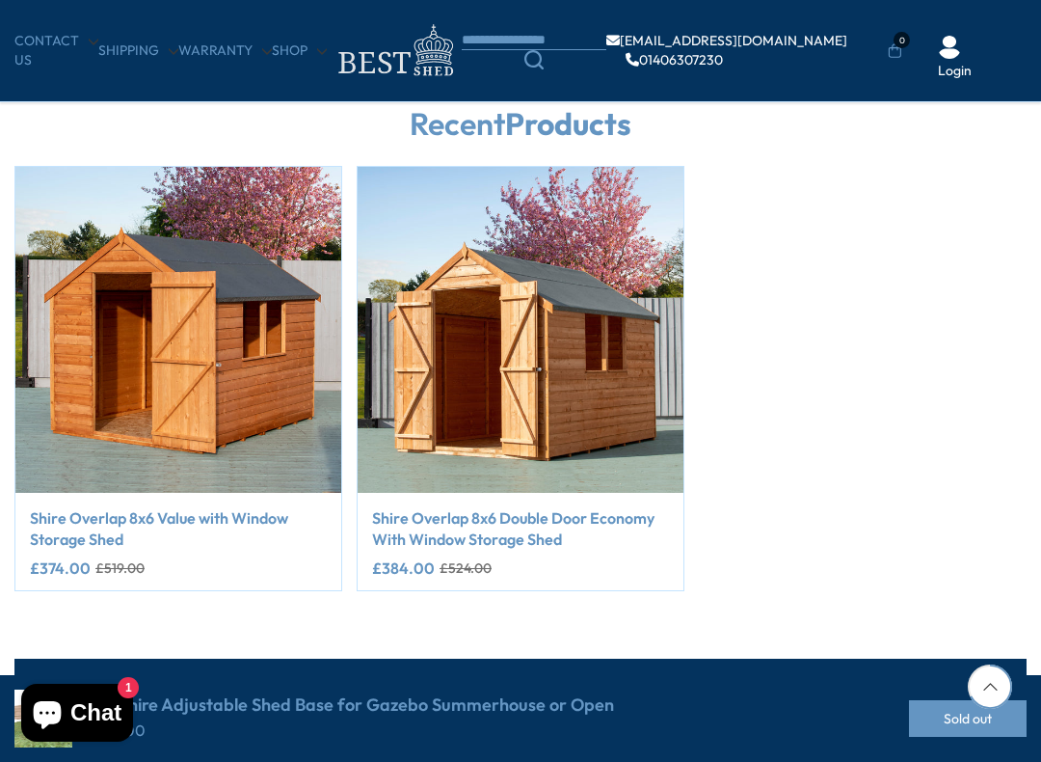
click at [543, 349] on img "2 / 2" at bounding box center [521, 330] width 326 height 326
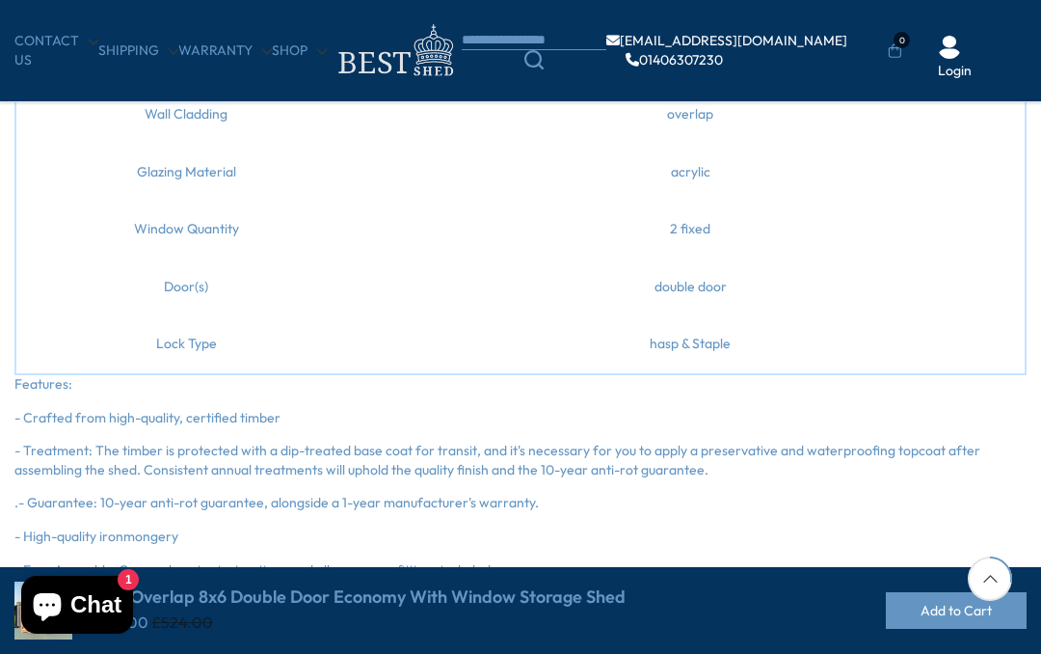
scroll to position [1473, 0]
